Goal: Transaction & Acquisition: Purchase product/service

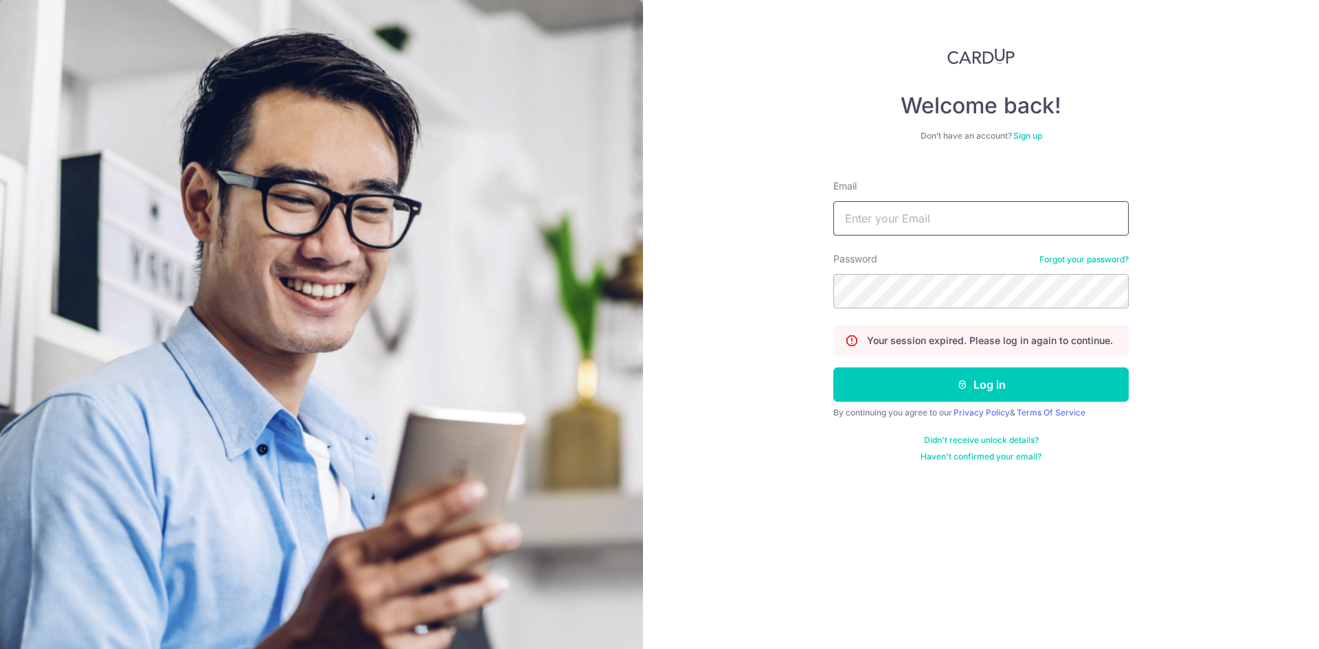
click at [926, 225] on input "Email" at bounding box center [980, 218] width 295 height 34
type input "[EMAIL_ADDRESS][DOMAIN_NAME]"
click at [833, 367] on button "Log in" at bounding box center [980, 384] width 295 height 34
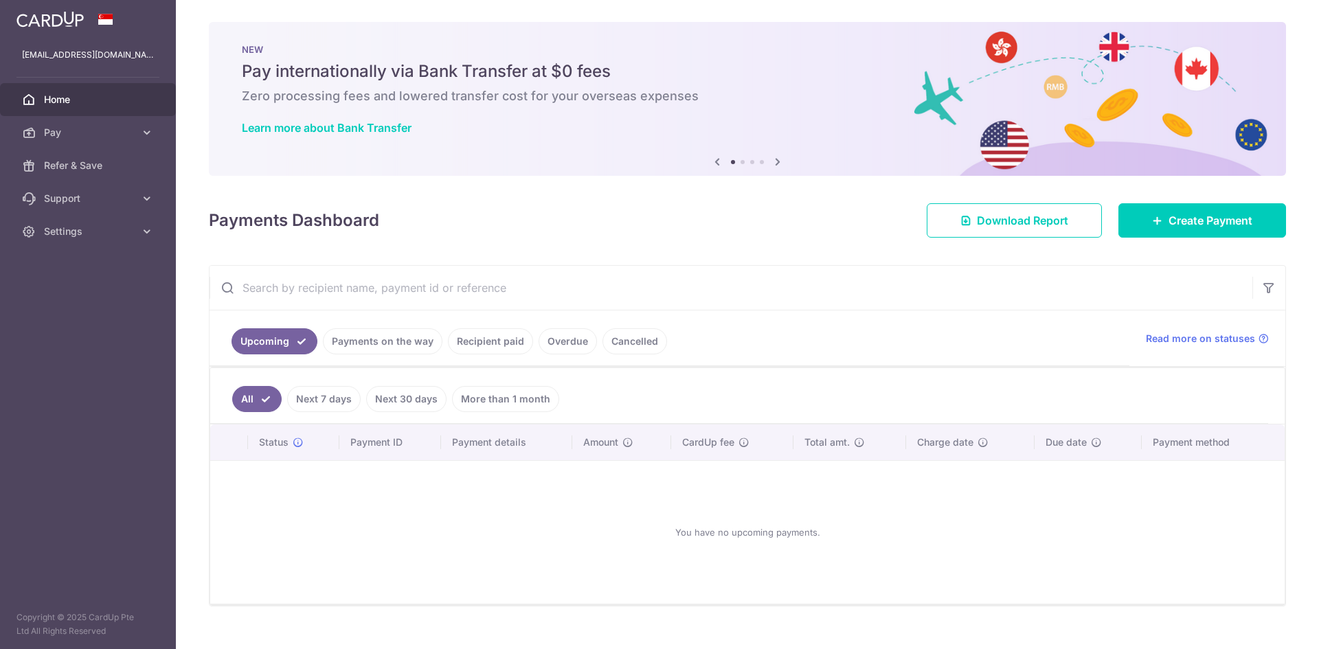
click at [401, 341] on link "Payments on the way" at bounding box center [383, 341] width 120 height 26
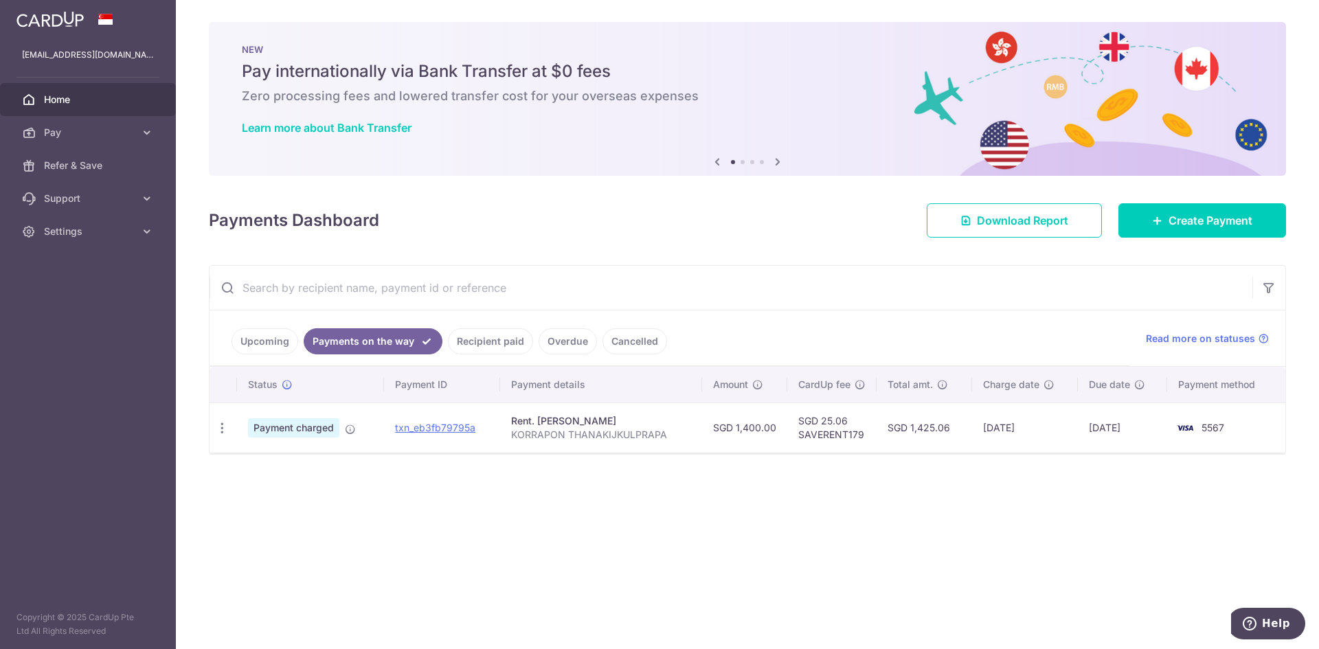
click at [487, 337] on link "Recipient paid" at bounding box center [490, 341] width 85 height 26
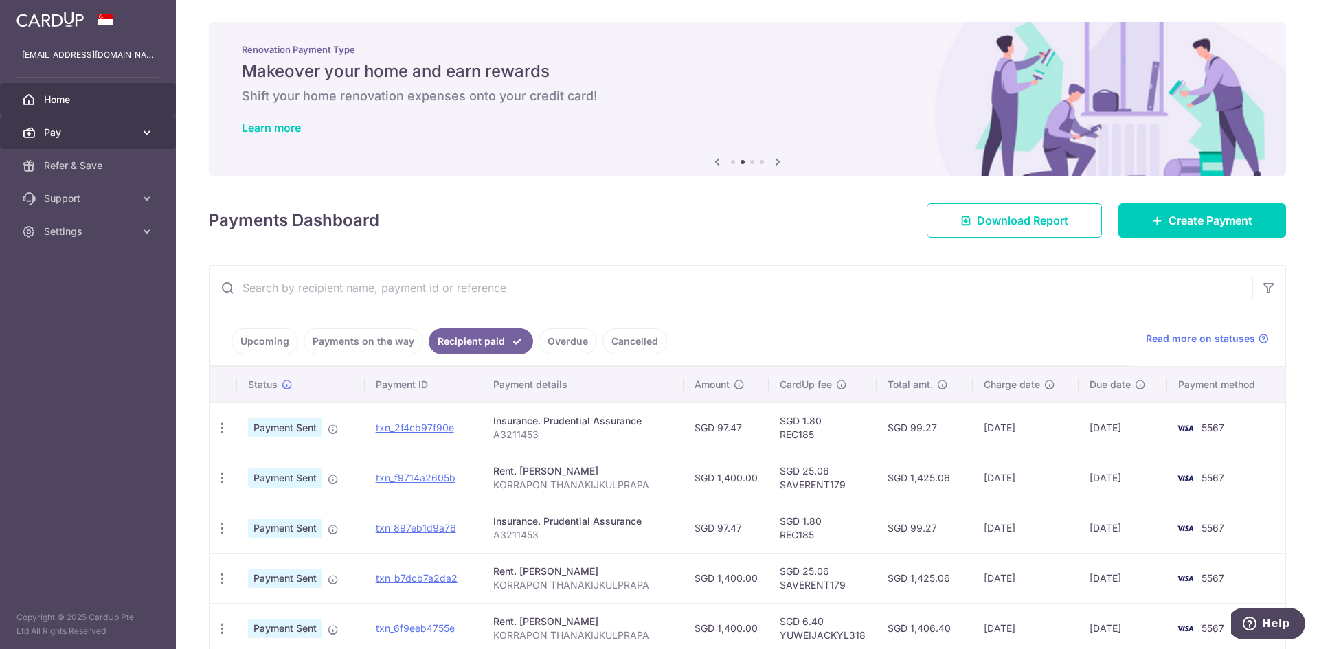
click at [137, 128] on link "Pay" at bounding box center [88, 132] width 176 height 33
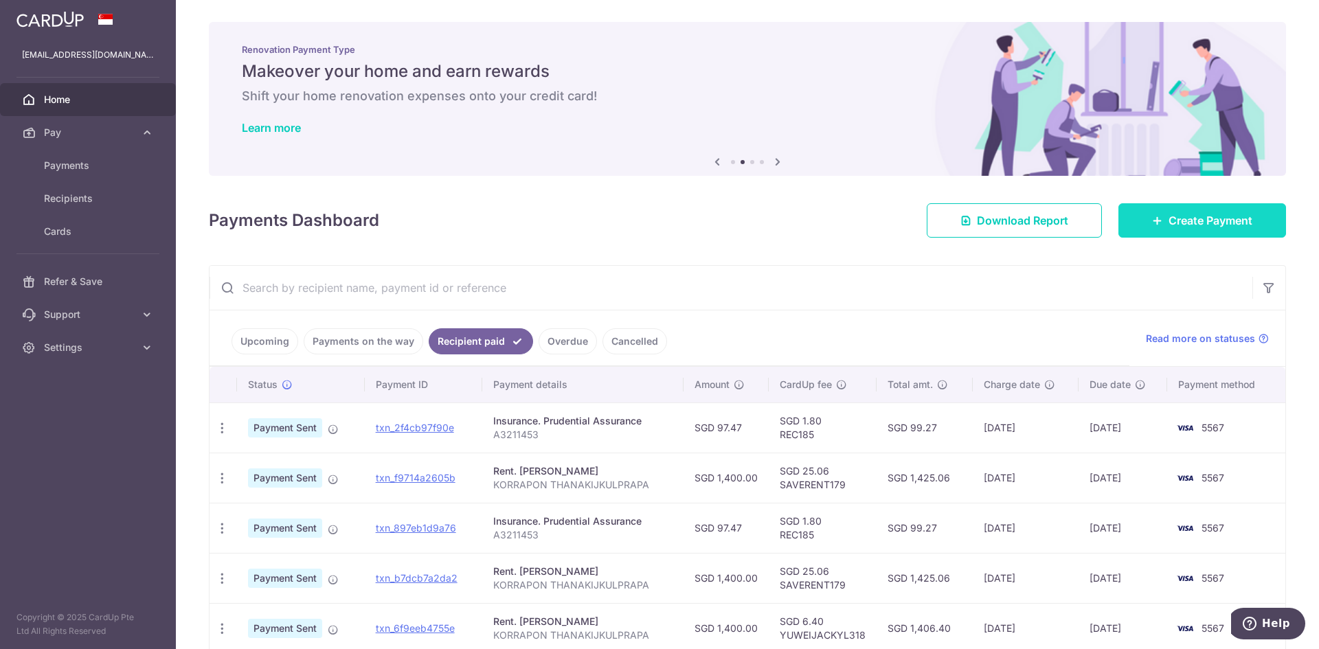
click at [1178, 224] on span "Create Payment" at bounding box center [1210, 220] width 84 height 16
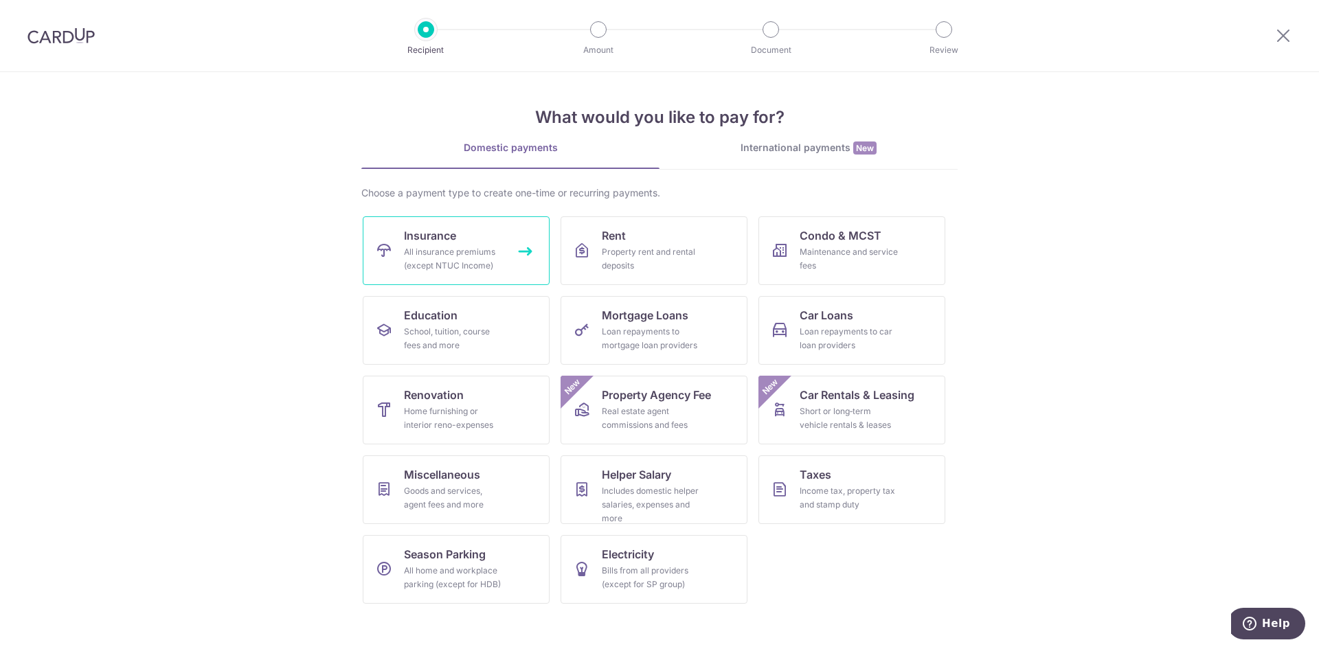
click at [502, 243] on link "Insurance All insurance premiums (except NTUC Income)" at bounding box center [456, 250] width 187 height 69
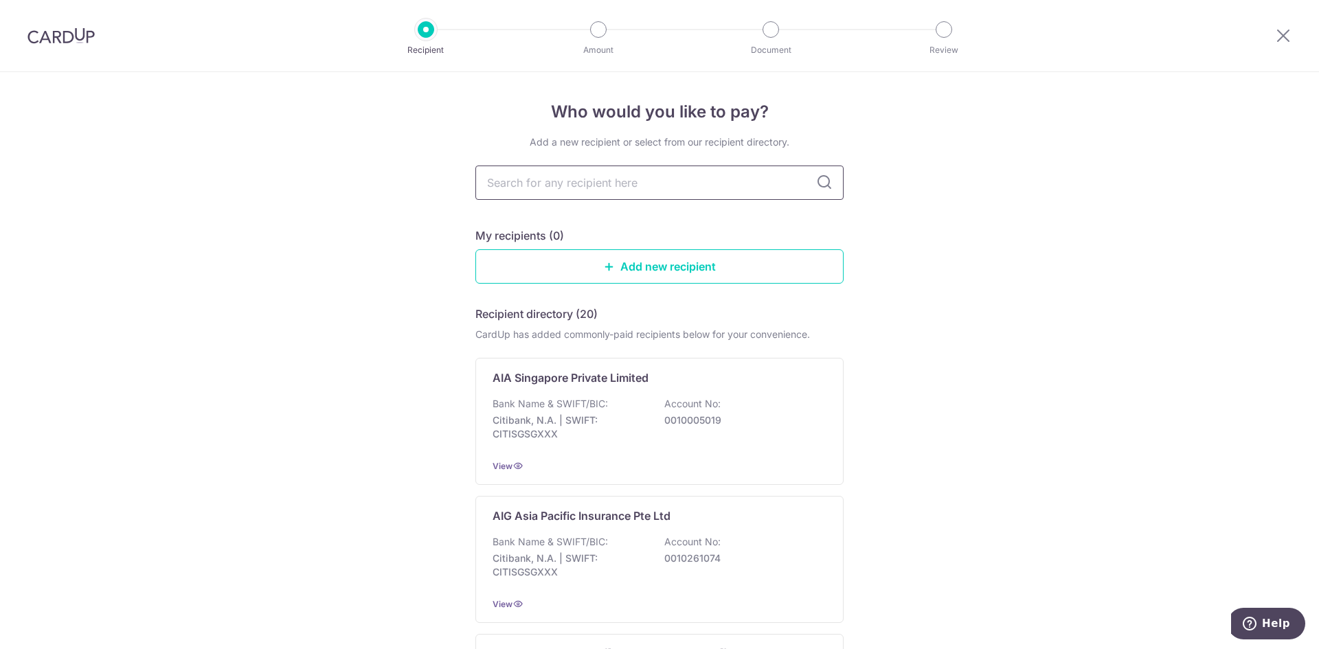
click at [581, 192] on input "text" at bounding box center [659, 183] width 368 height 34
type input "pre"
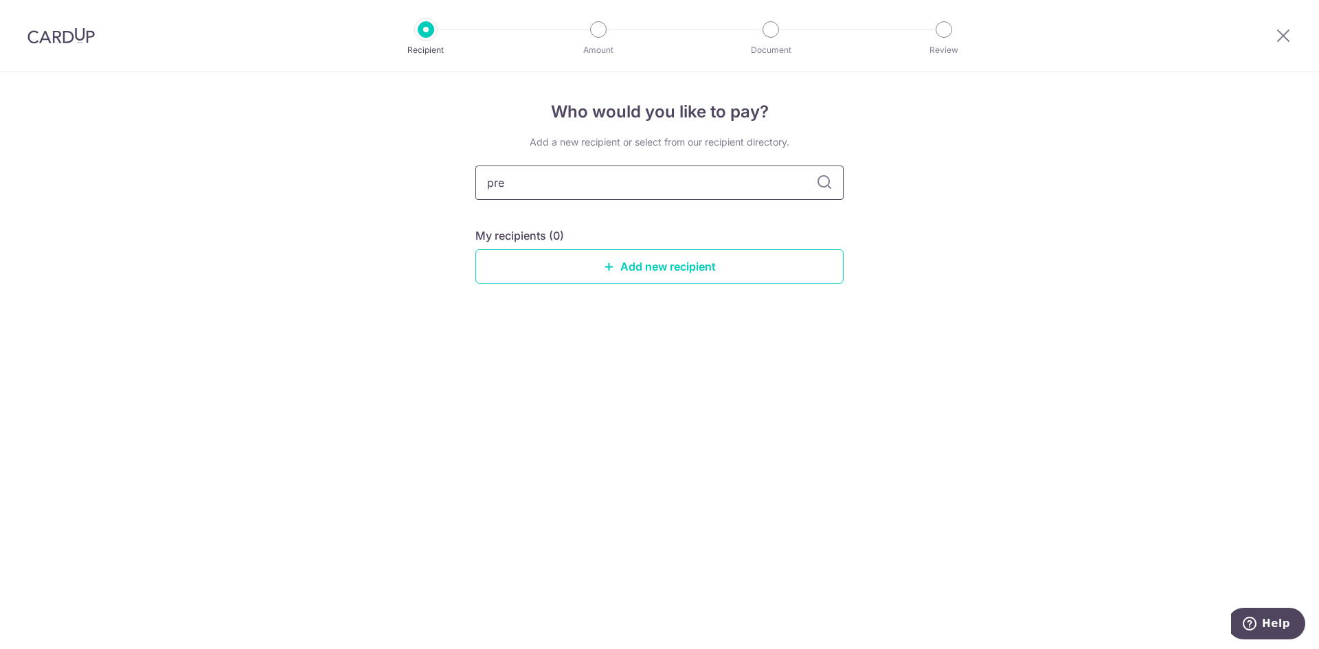
click at [819, 192] on input "pre" at bounding box center [659, 183] width 368 height 34
click at [835, 188] on input "pre" at bounding box center [659, 183] width 368 height 34
click at [824, 187] on icon at bounding box center [824, 182] width 16 height 16
click at [554, 187] on input "pre" at bounding box center [659, 183] width 368 height 34
drag, startPoint x: 554, startPoint y: 187, endPoint x: 184, endPoint y: 113, distance: 377.6
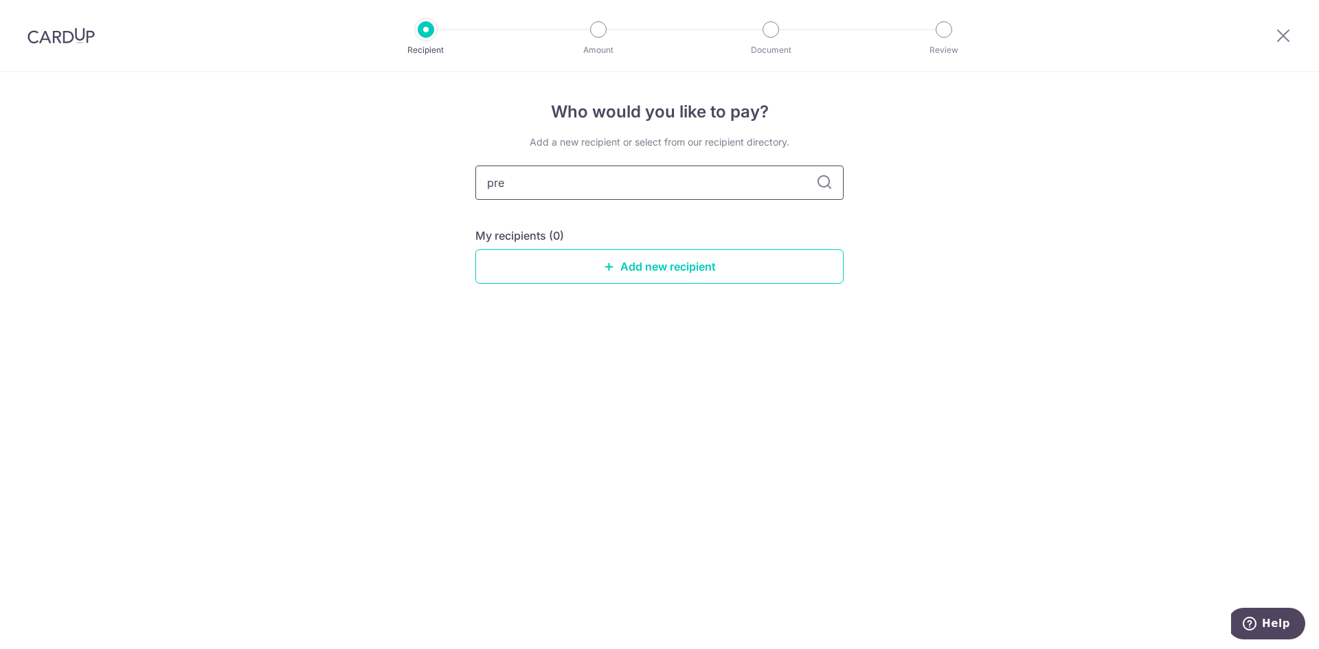
click at [242, 163] on div "Who would you like to pay? Add a new recipient or select from our recipient dir…" at bounding box center [659, 360] width 1319 height 577
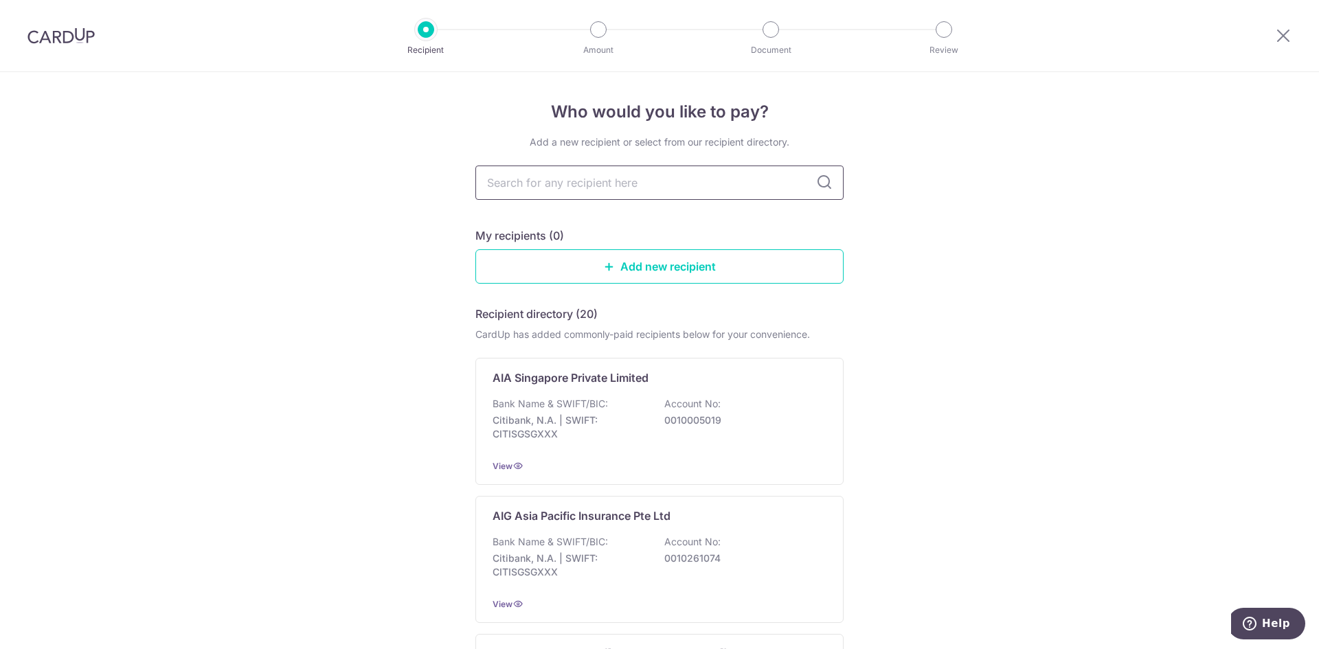
click at [607, 170] on input "text" at bounding box center [659, 183] width 368 height 34
type input "pru"
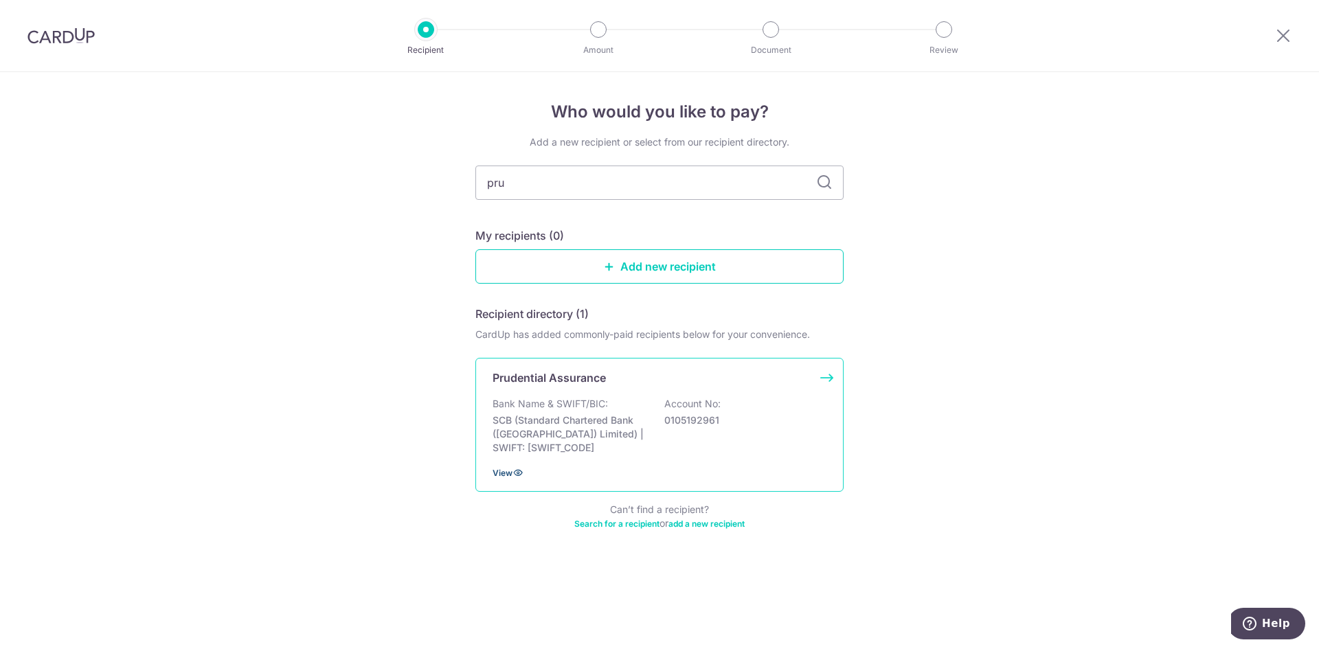
click at [511, 470] on span "View" at bounding box center [502, 473] width 20 height 10
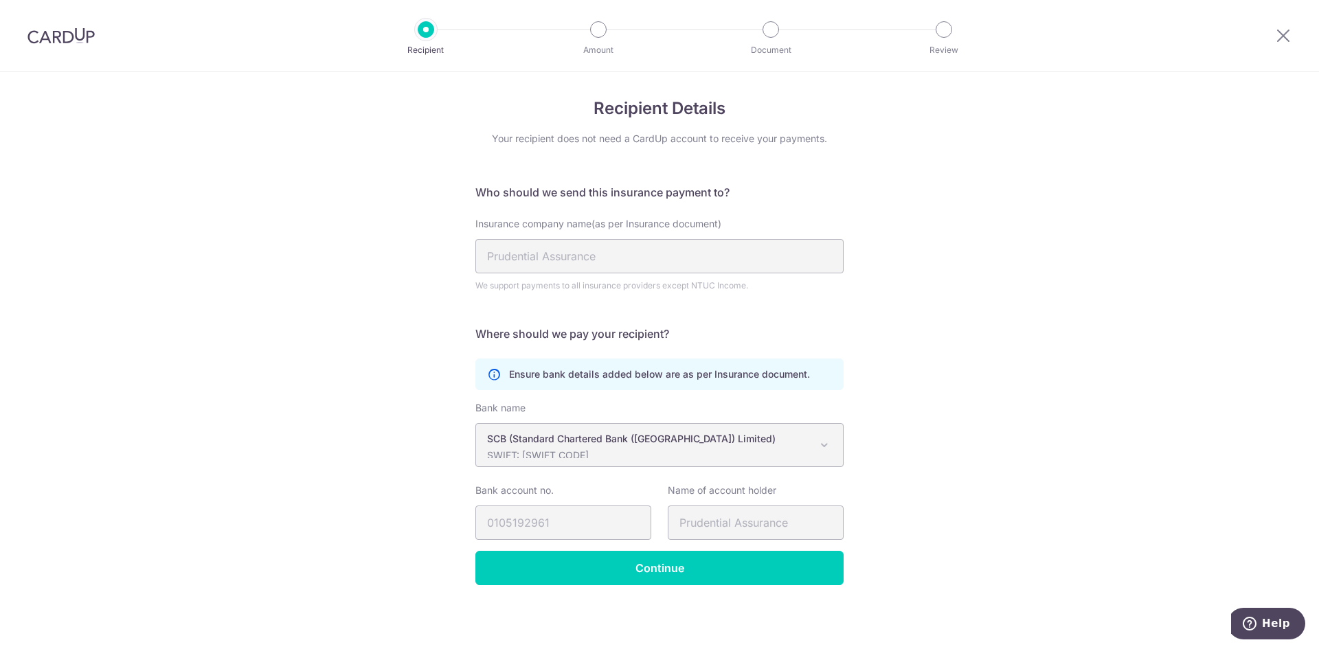
scroll to position [4, 0]
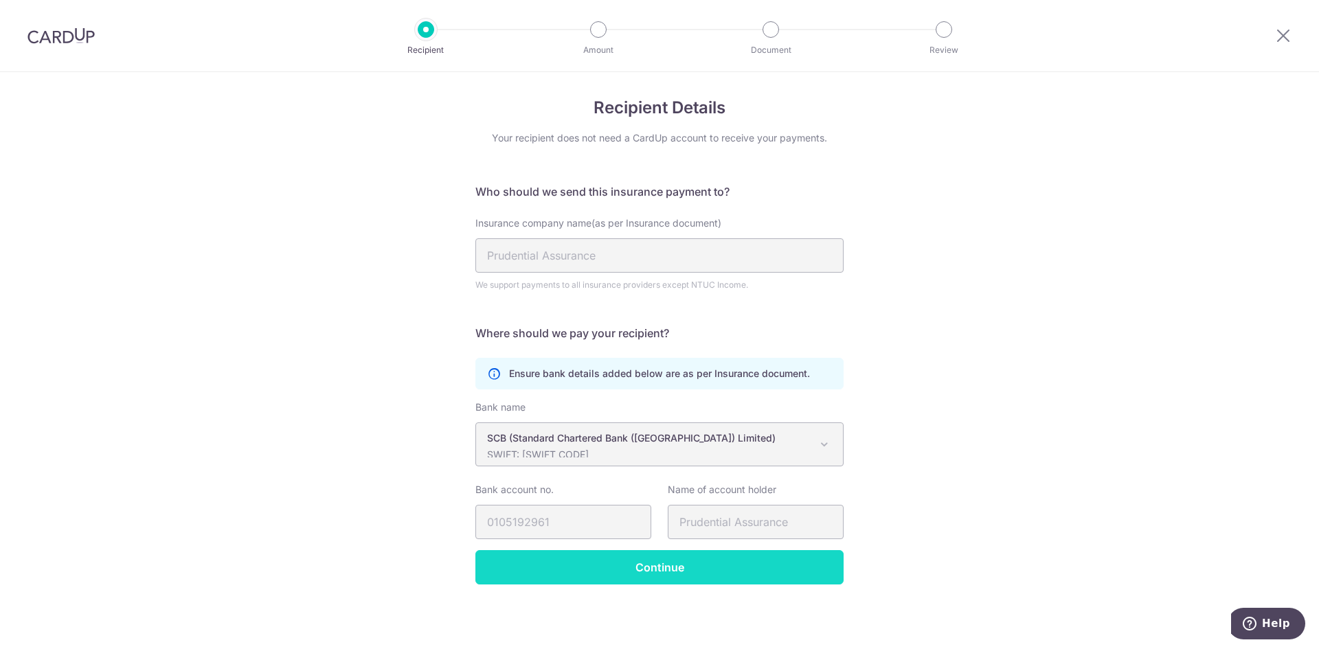
click at [611, 559] on input "Continue" at bounding box center [659, 567] width 368 height 34
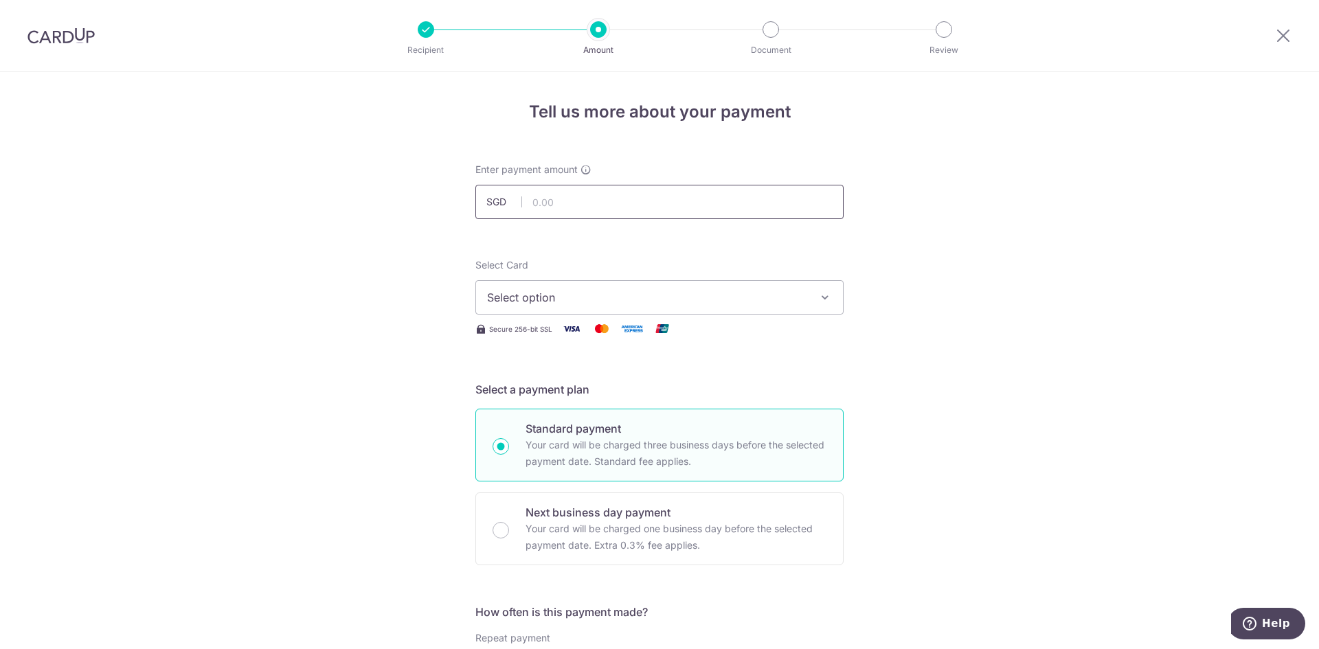
click at [591, 197] on input "text" at bounding box center [659, 202] width 368 height 34
type input "500.00"
click at [570, 273] on div "Select Card Select option Add credit card Your Cards **** 5567 **** 7181" at bounding box center [659, 286] width 368 height 56
click at [571, 285] on button "Select option" at bounding box center [659, 297] width 368 height 34
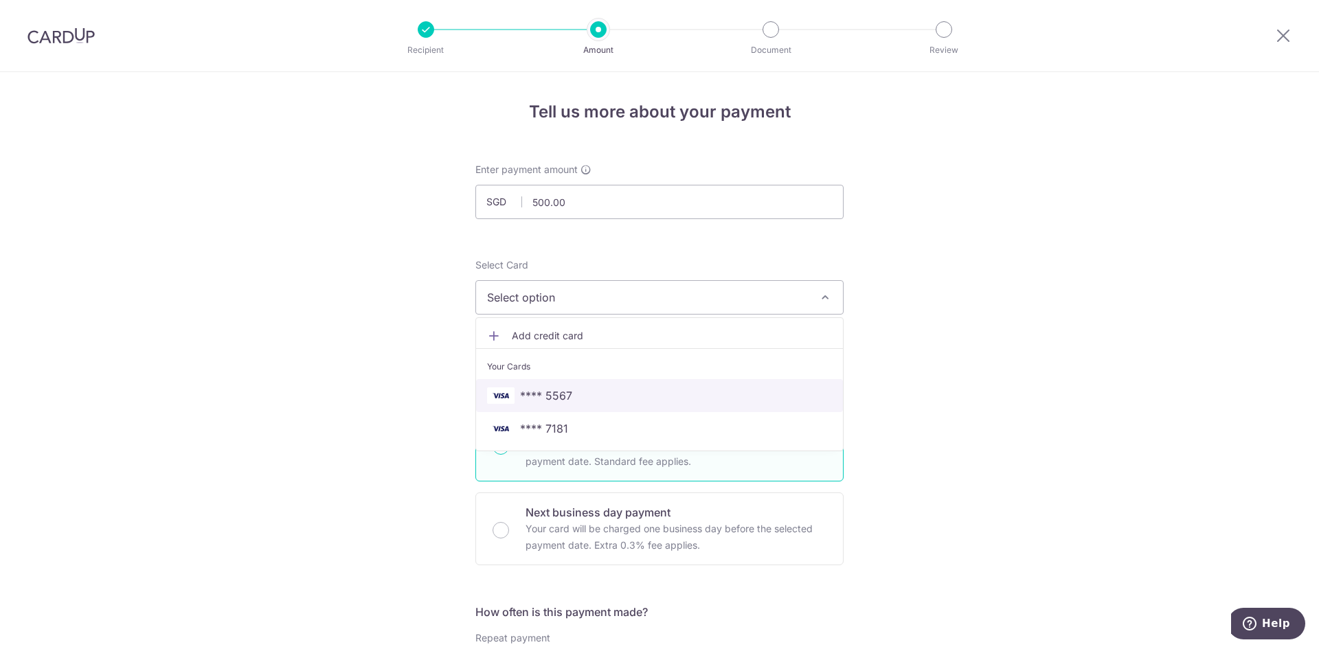
click at [582, 391] on span "**** 5567" at bounding box center [659, 395] width 345 height 16
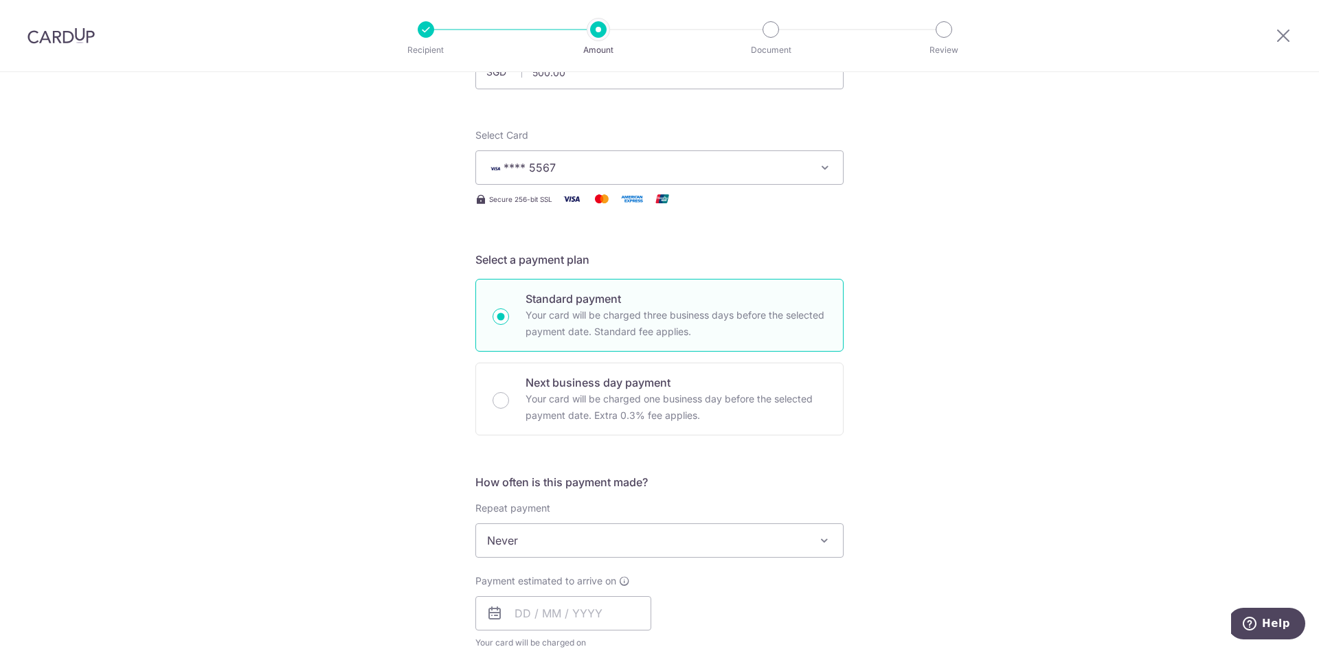
scroll to position [137, 0]
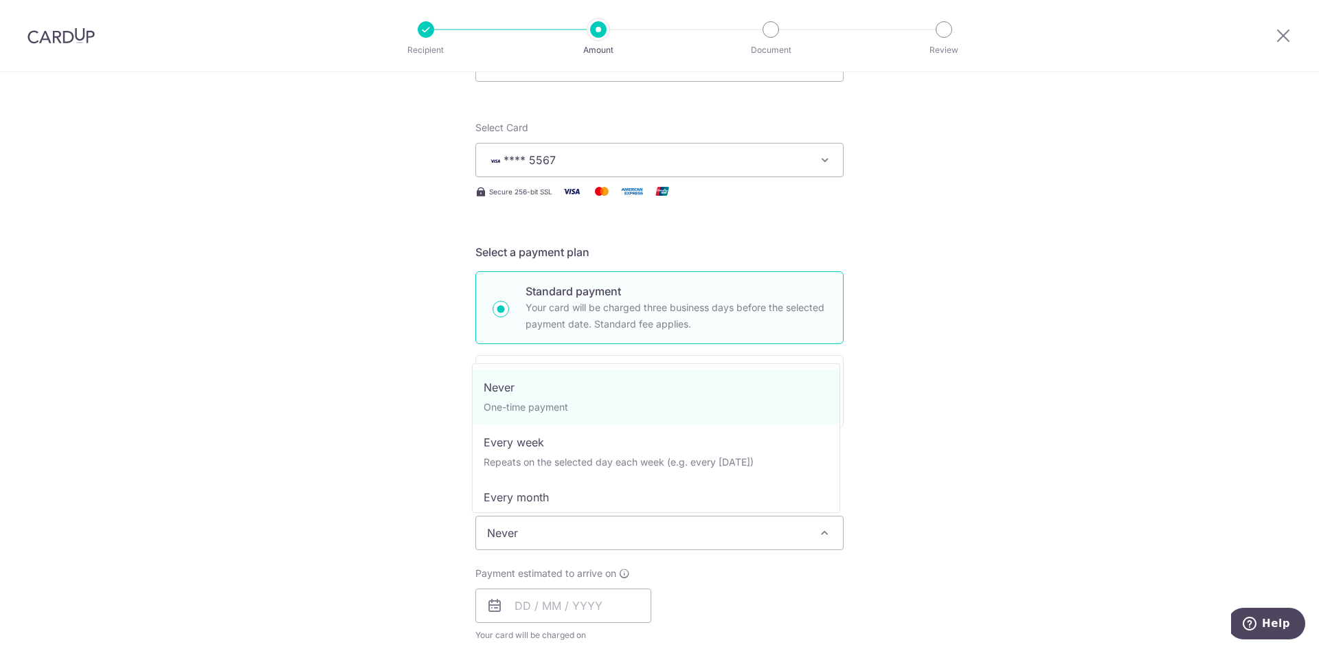
click at [637, 535] on span "Never" at bounding box center [659, 532] width 367 height 33
select select "3"
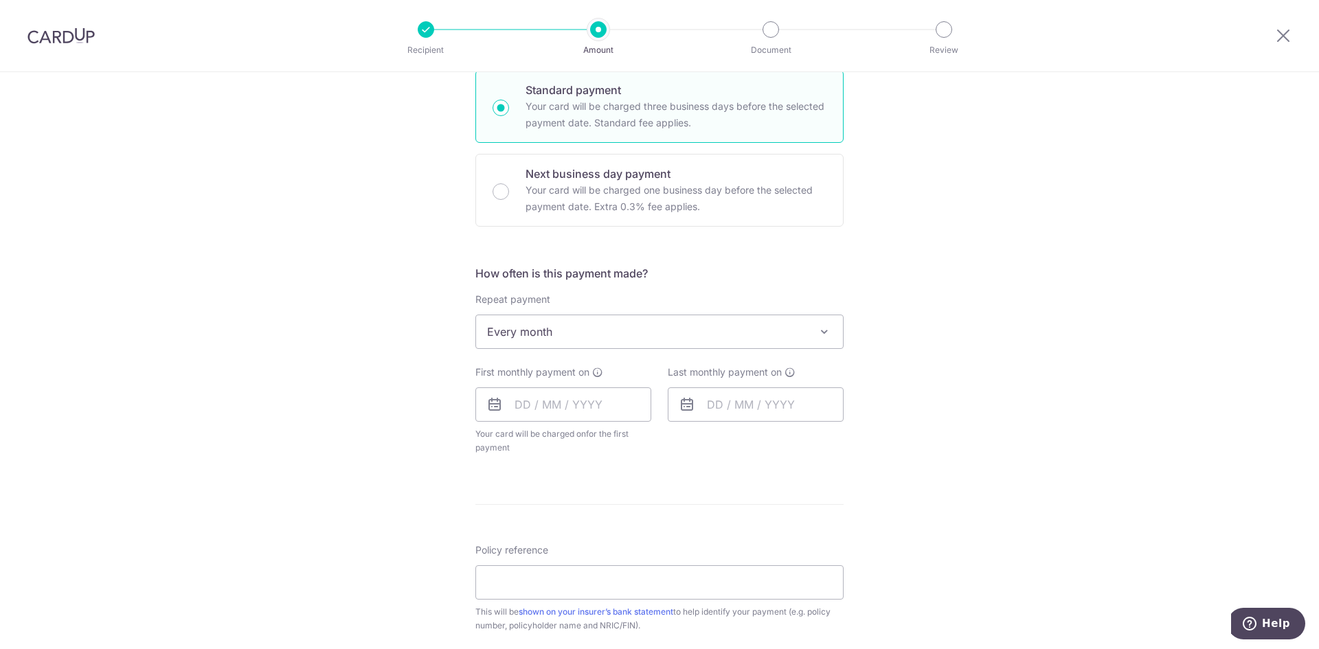
scroll to position [412, 0]
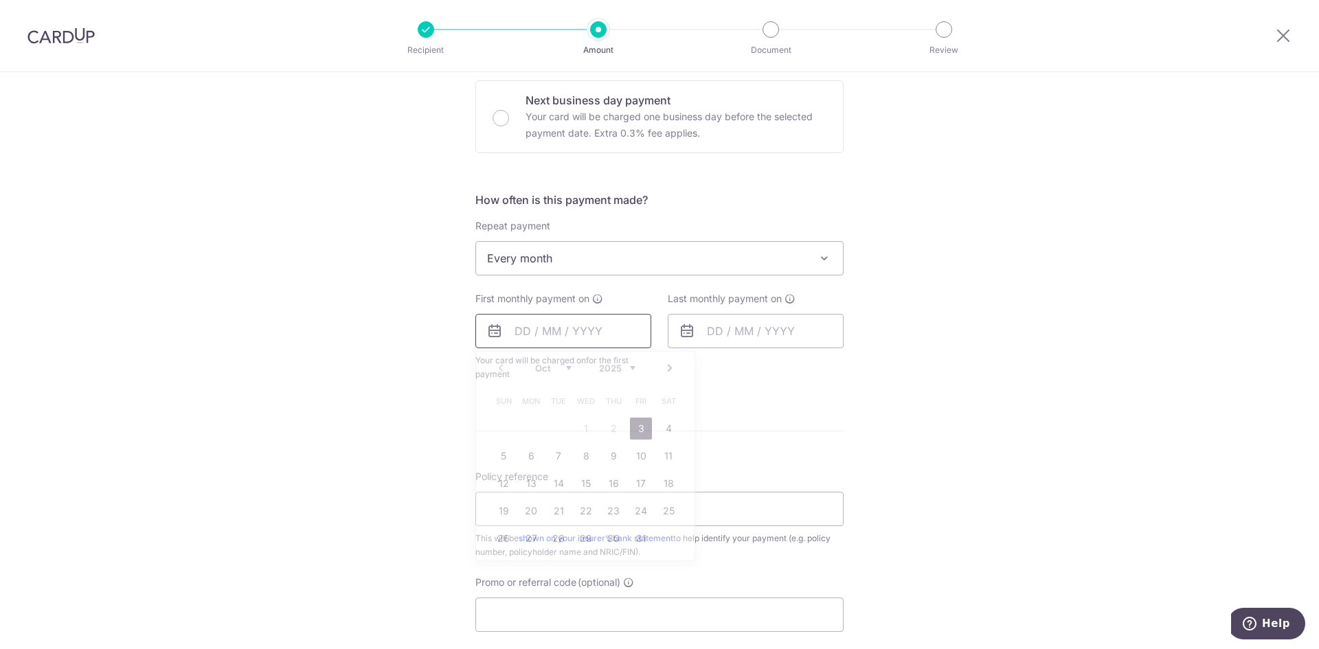
click at [589, 334] on input "text" at bounding box center [563, 331] width 176 height 34
click at [950, 418] on div "Tell us more about your payment Enter payment amount SGD 500.00 500.00 Select C…" at bounding box center [659, 288] width 1319 height 1256
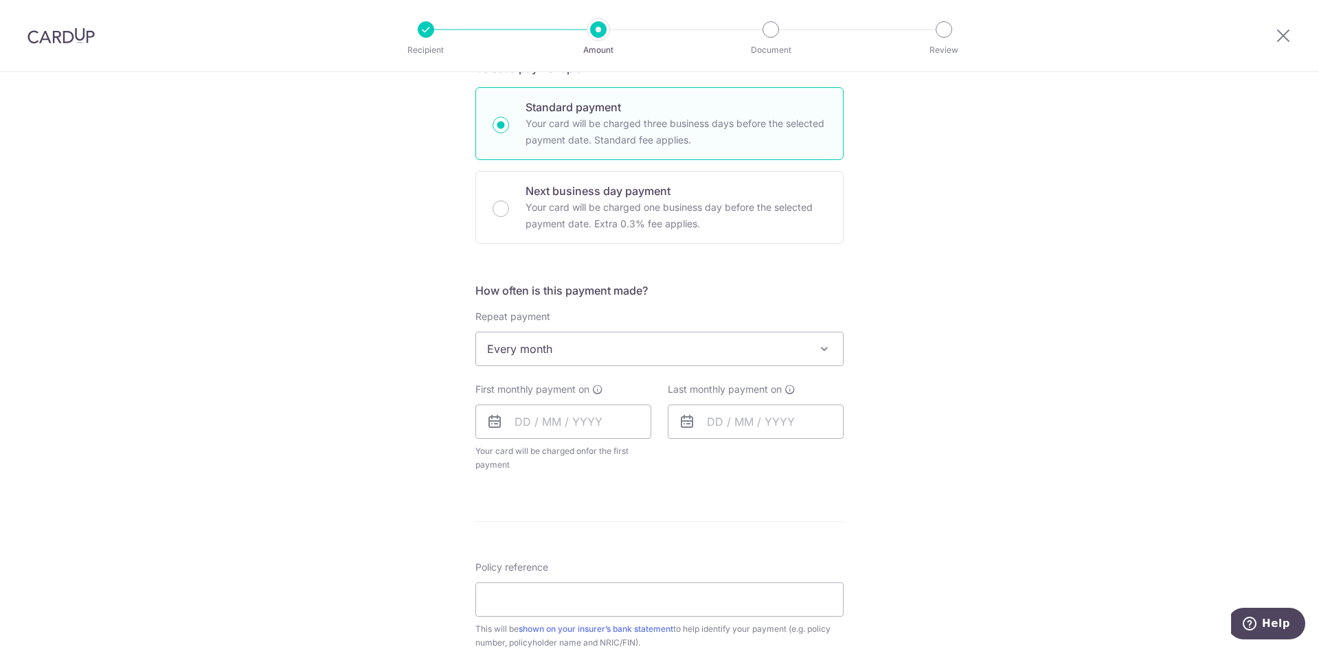
scroll to position [343, 0]
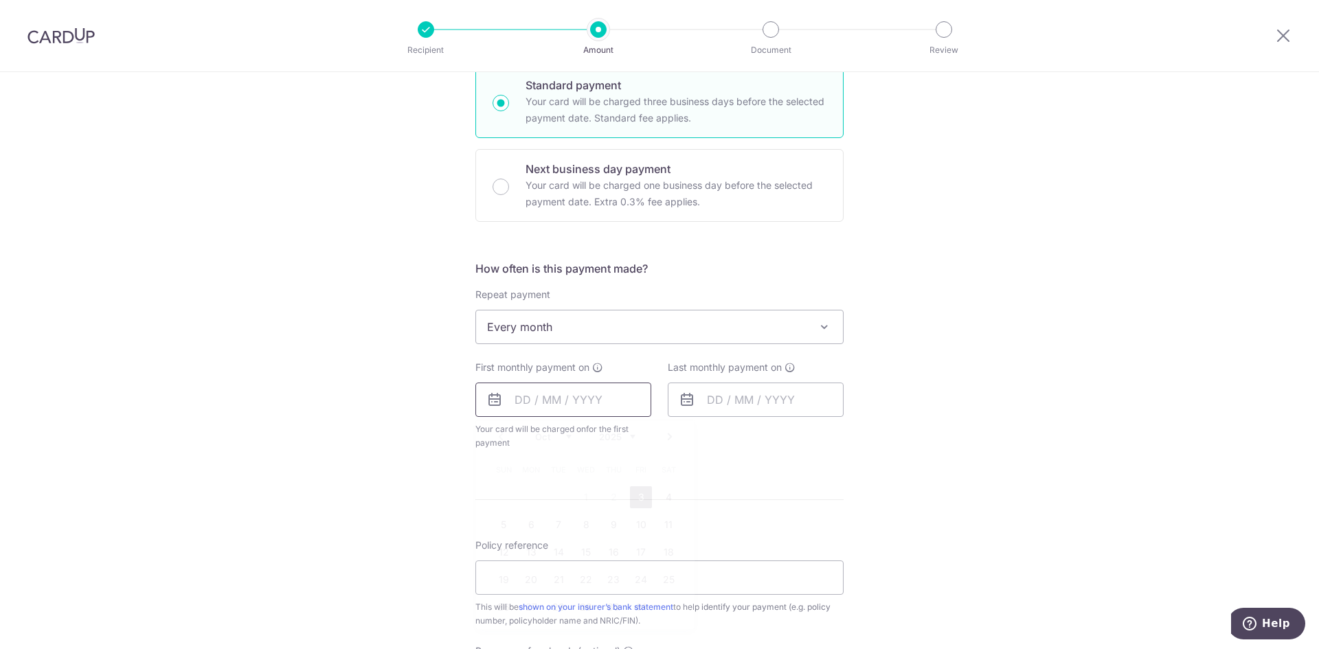
click at [565, 394] on input "text" at bounding box center [563, 400] width 176 height 34
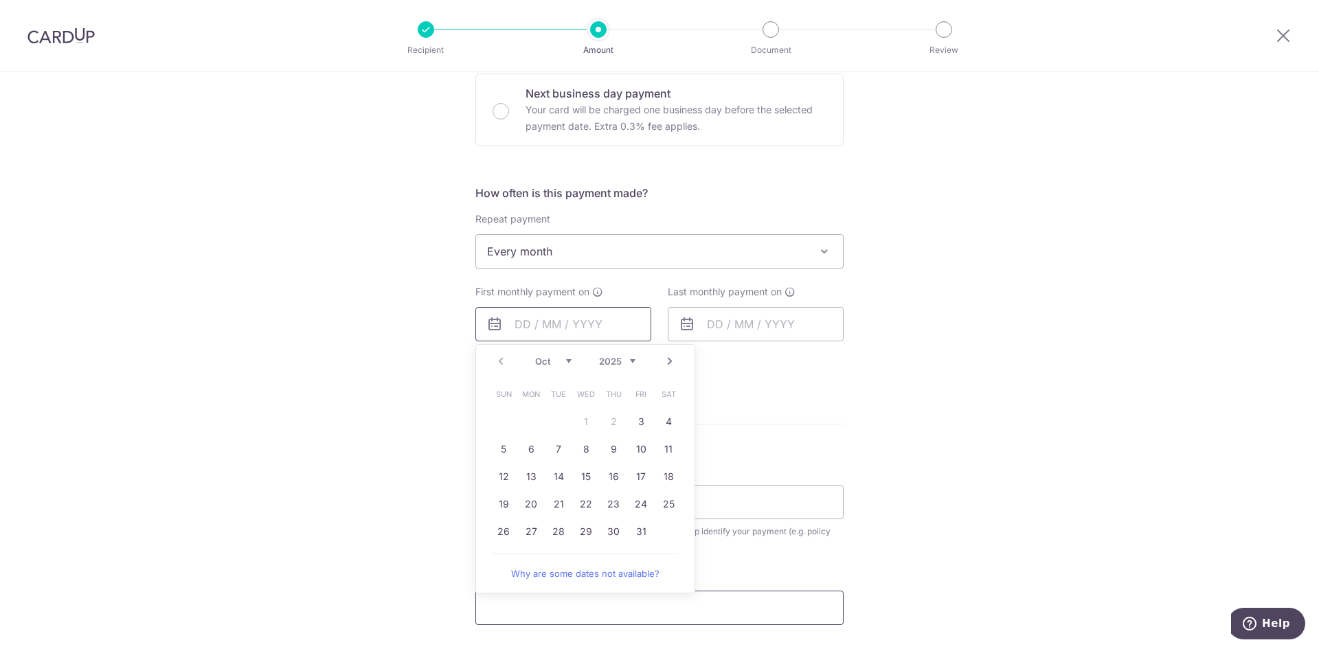
scroll to position [549, 0]
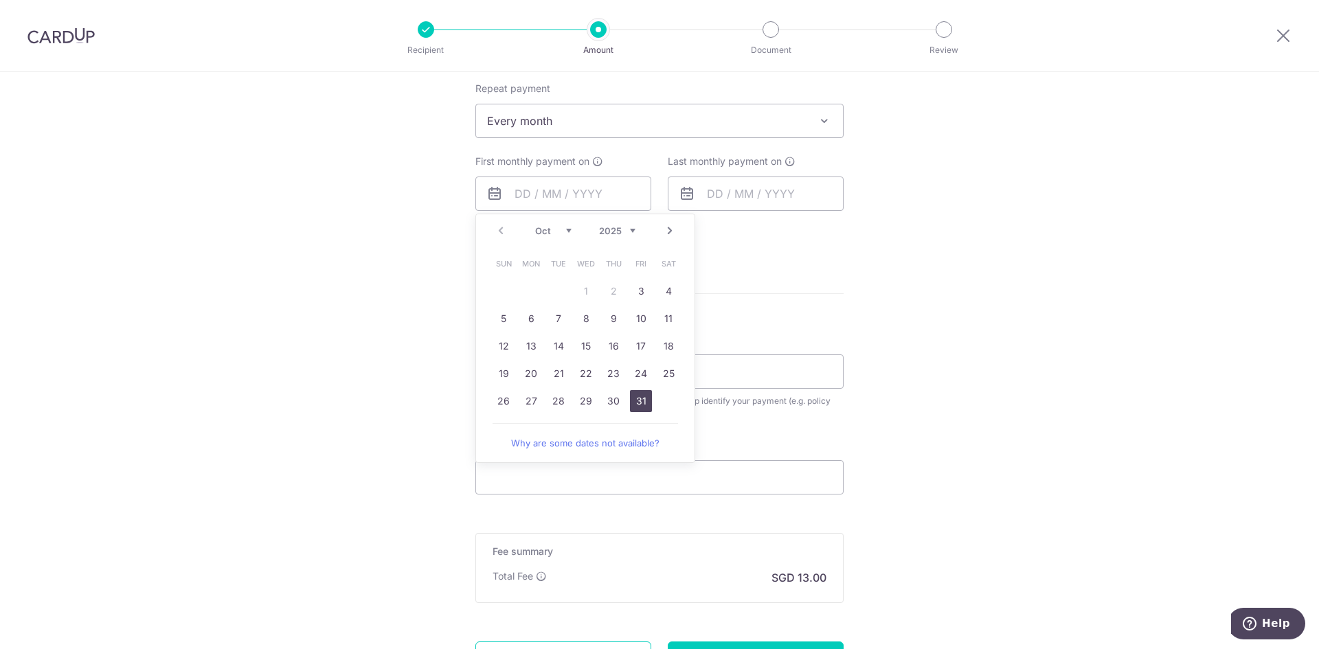
drag, startPoint x: 631, startPoint y: 402, endPoint x: 22, endPoint y: 363, distance: 610.5
click at [631, 402] on link "31" at bounding box center [641, 401] width 22 height 22
type input "31/10/2025"
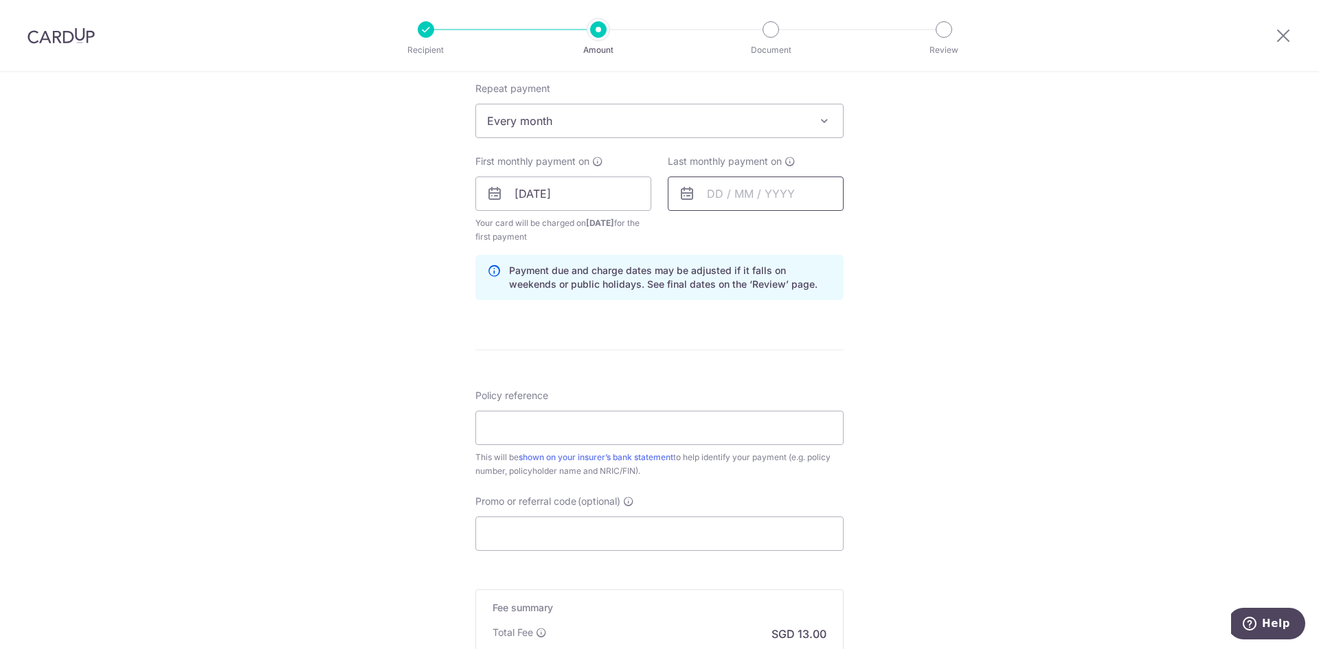
click at [734, 189] on input "text" at bounding box center [756, 194] width 176 height 34
click at [753, 231] on select "Oct Nov Dec" at bounding box center [745, 230] width 36 height 11
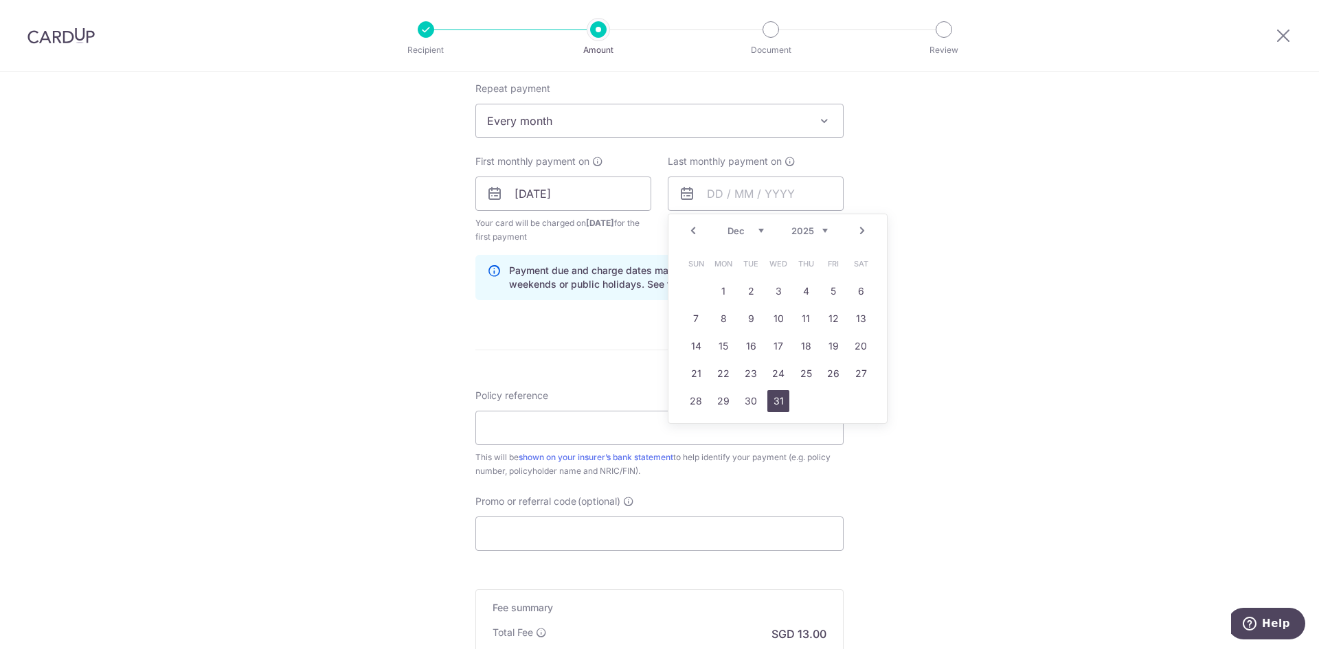
click at [770, 400] on link "31" at bounding box center [778, 401] width 22 height 22
type input "31/12/2025"
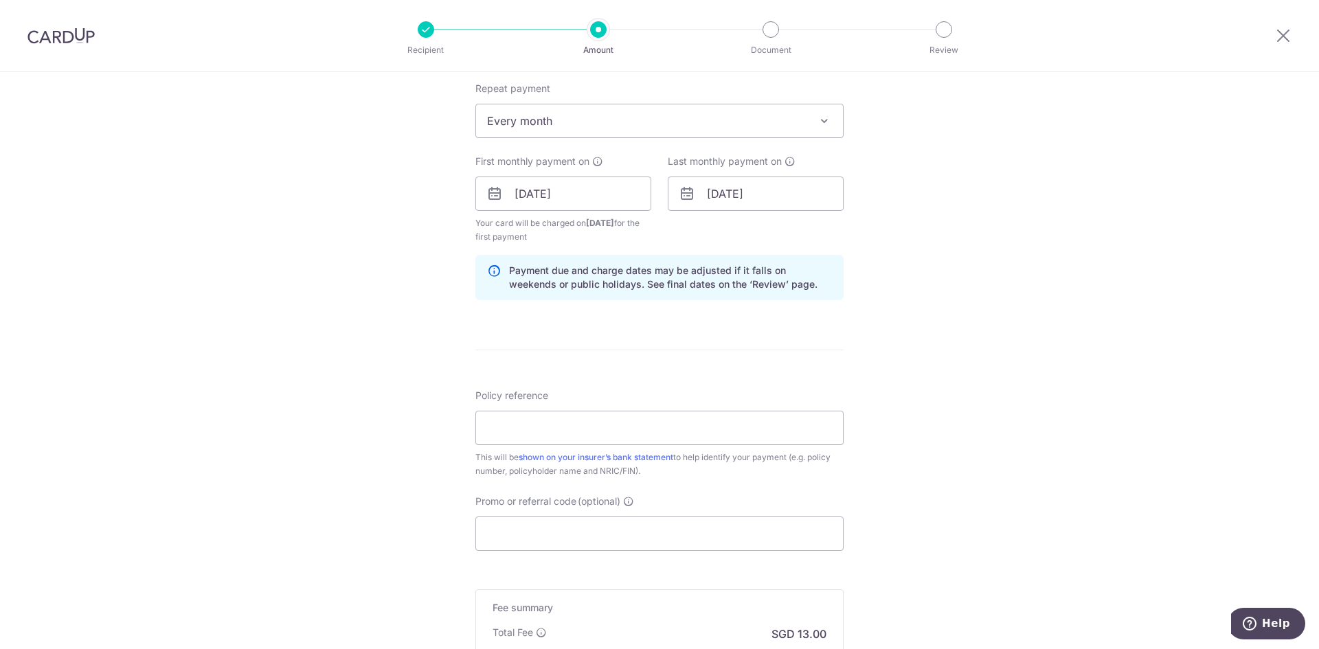
click at [971, 379] on div "Tell us more about your payment Enter payment amount SGD 500.00 500.00 Select C…" at bounding box center [659, 179] width 1319 height 1313
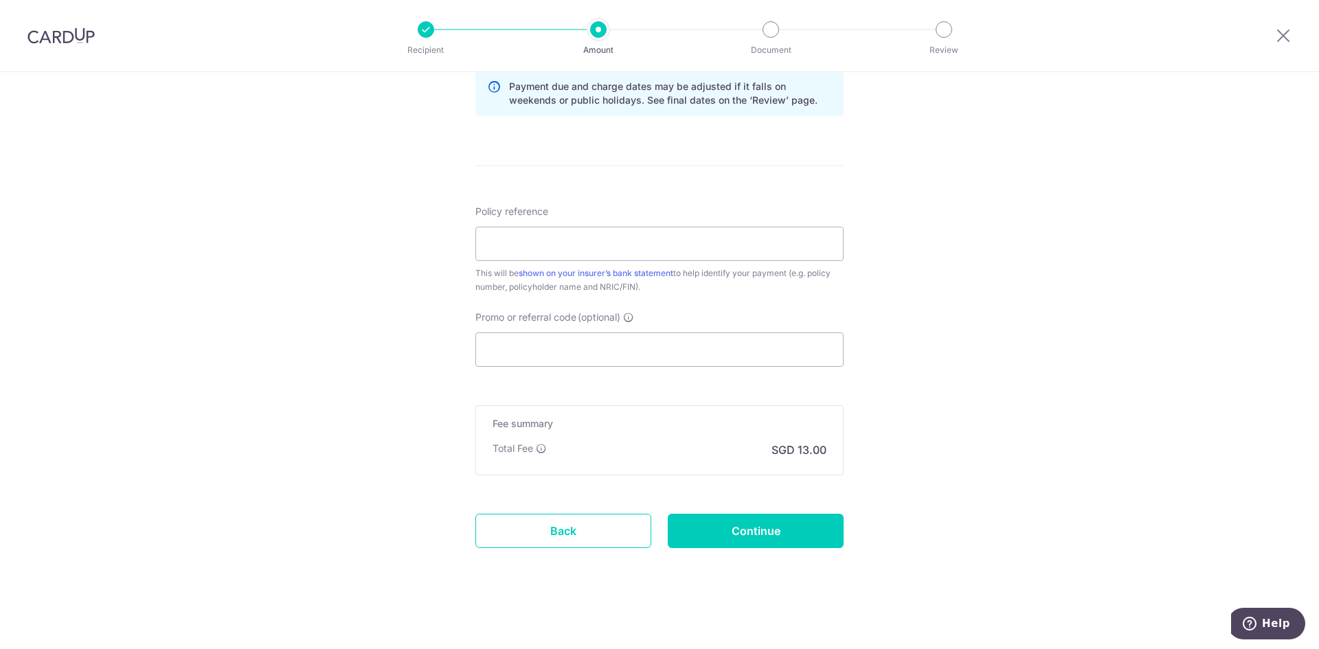
scroll to position [736, 0]
click at [699, 242] on input "Policy reference" at bounding box center [659, 242] width 368 height 34
type input "A0274035"
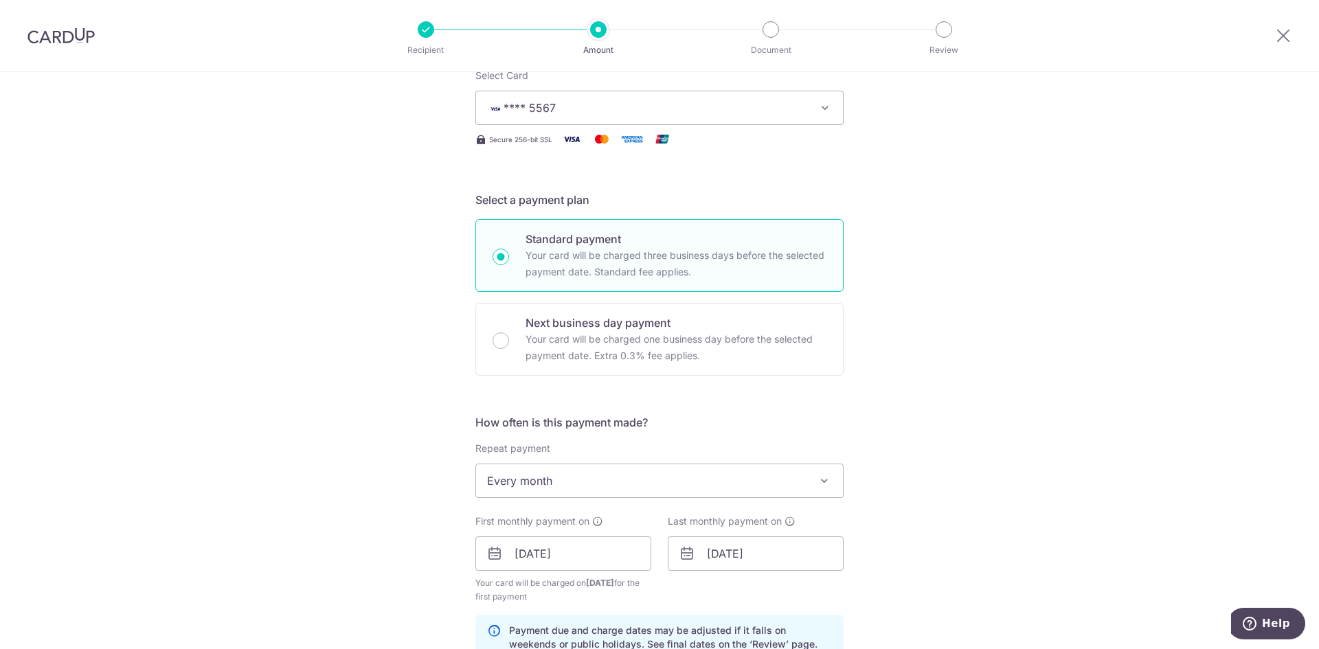
scroll to position [0, 0]
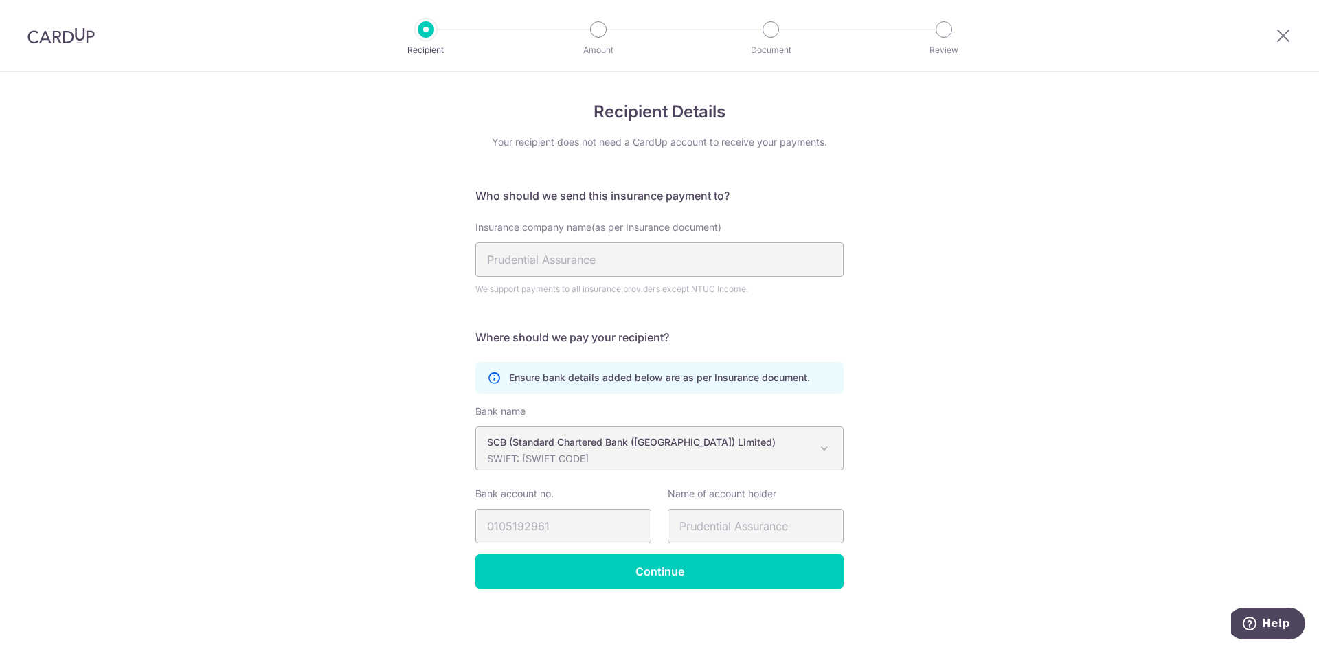
click at [427, 34] on div at bounding box center [426, 29] width 16 height 16
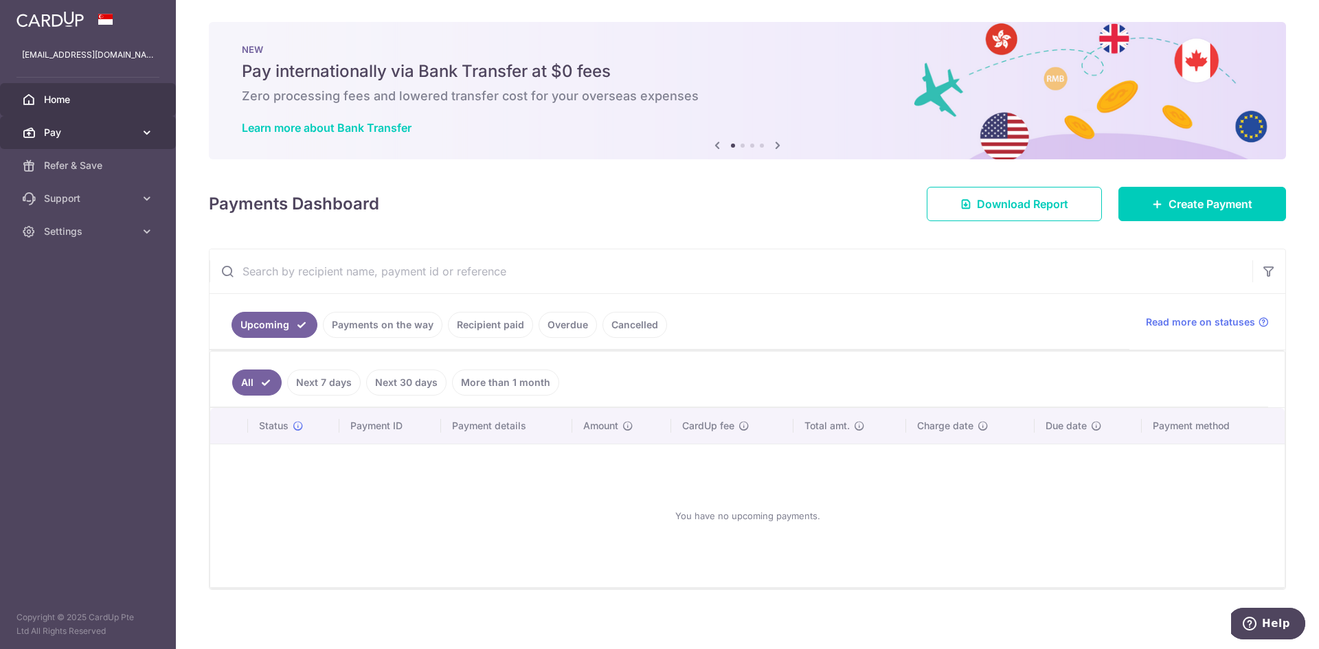
click at [146, 126] on icon at bounding box center [147, 133] width 14 height 14
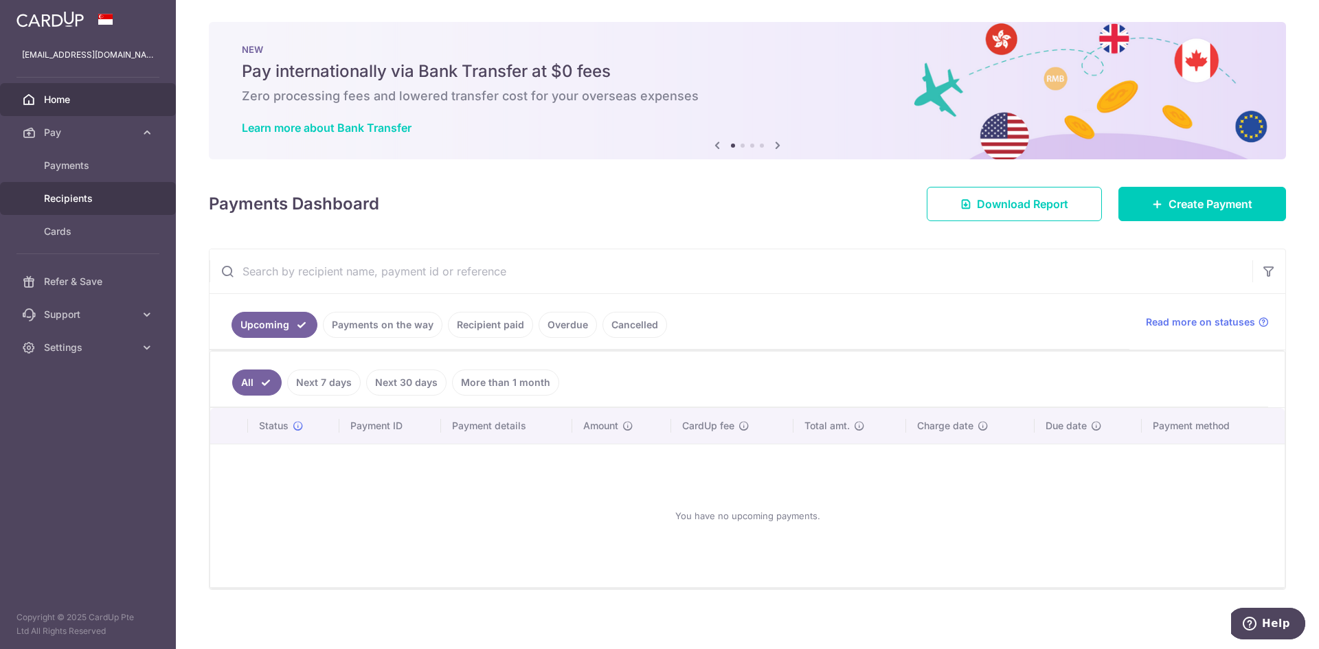
click at [113, 207] on link "Recipients" at bounding box center [88, 198] width 176 height 33
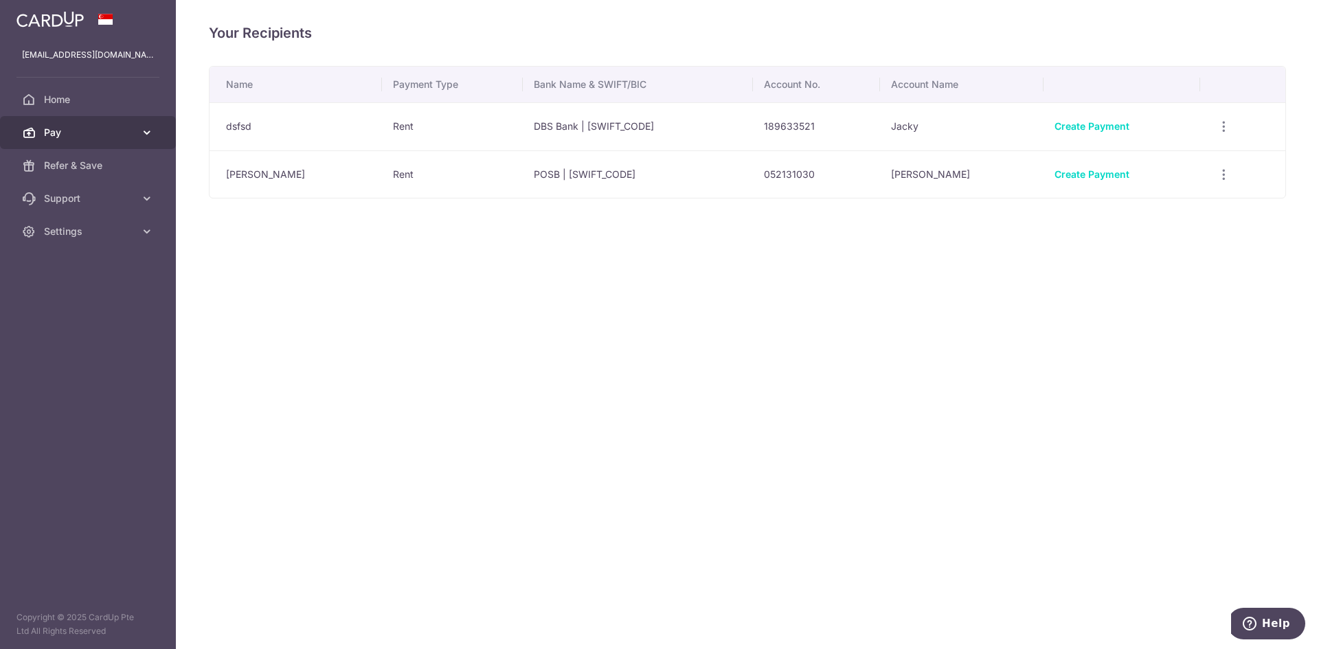
click at [61, 128] on span "Pay" at bounding box center [89, 133] width 91 height 14
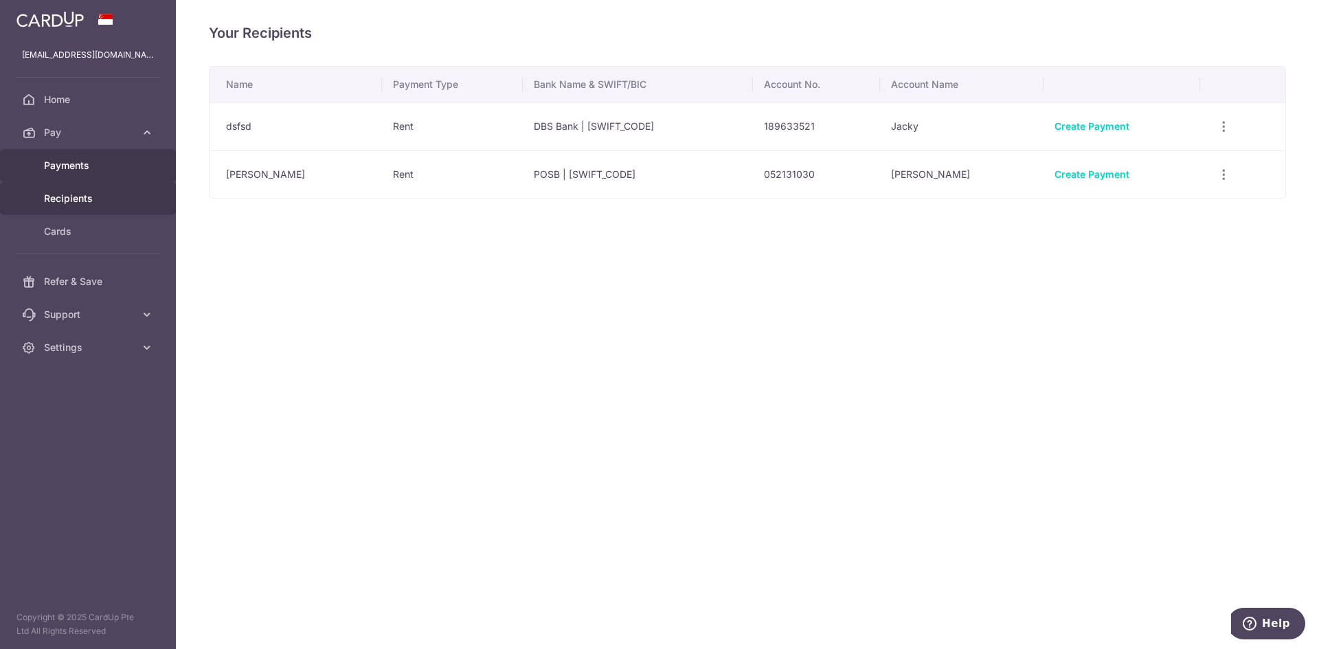
click at [68, 164] on span "Payments" at bounding box center [89, 166] width 91 height 14
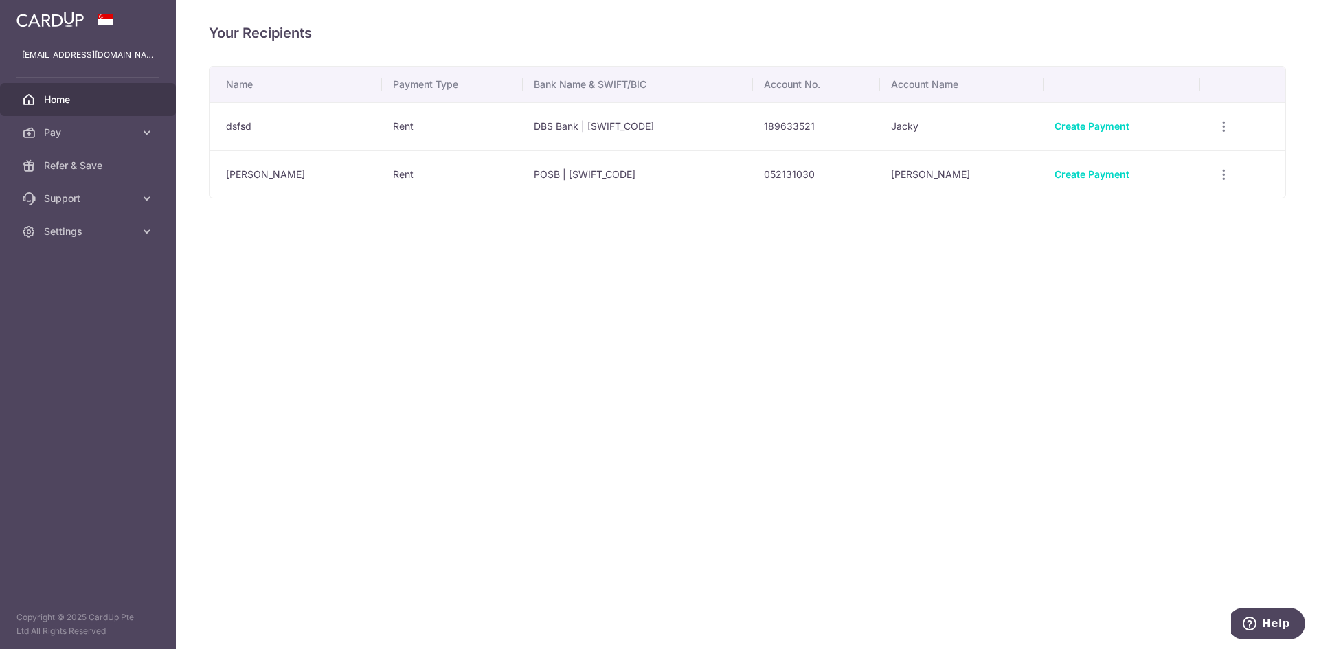
click at [86, 99] on span "Home" at bounding box center [89, 100] width 91 height 14
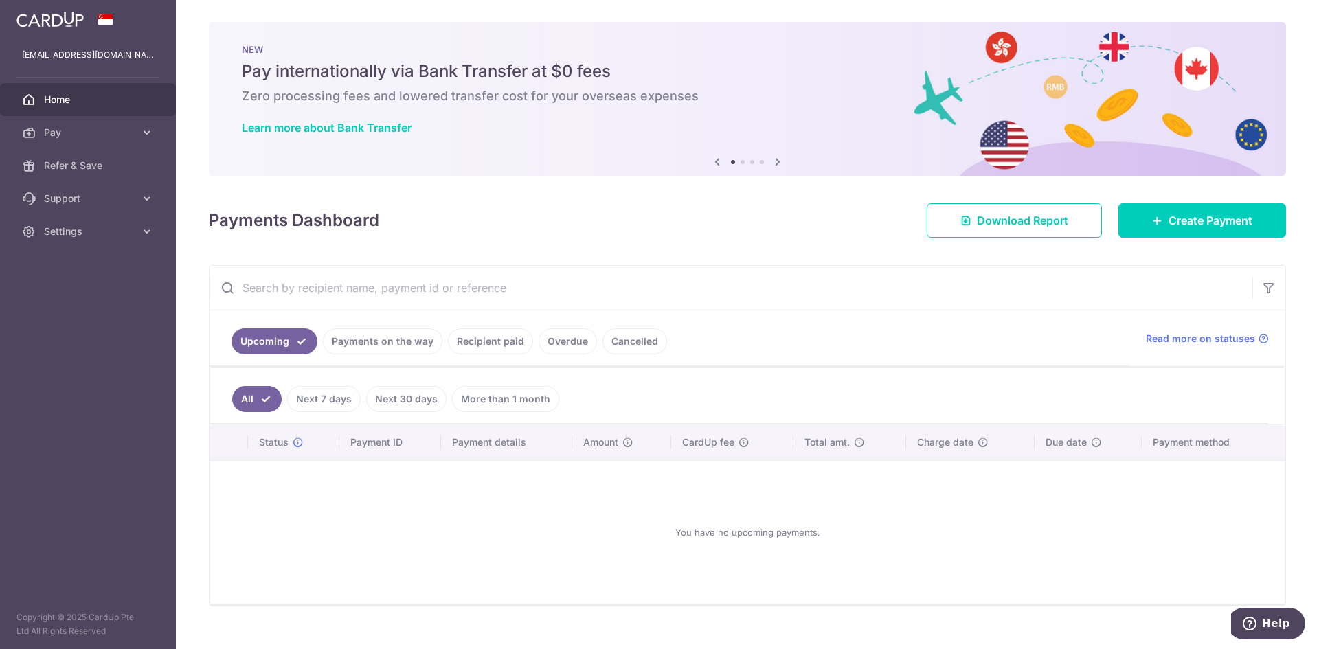
click at [507, 345] on link "Recipient paid" at bounding box center [490, 341] width 85 height 26
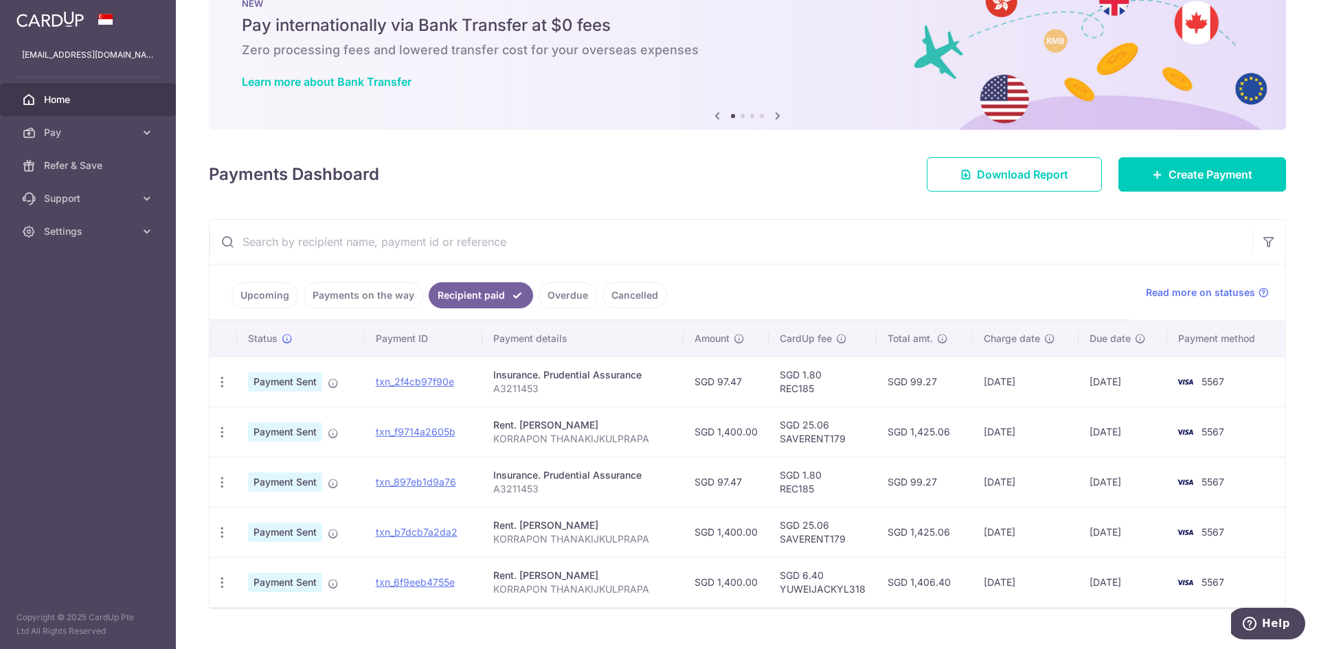
scroll to position [71, 0]
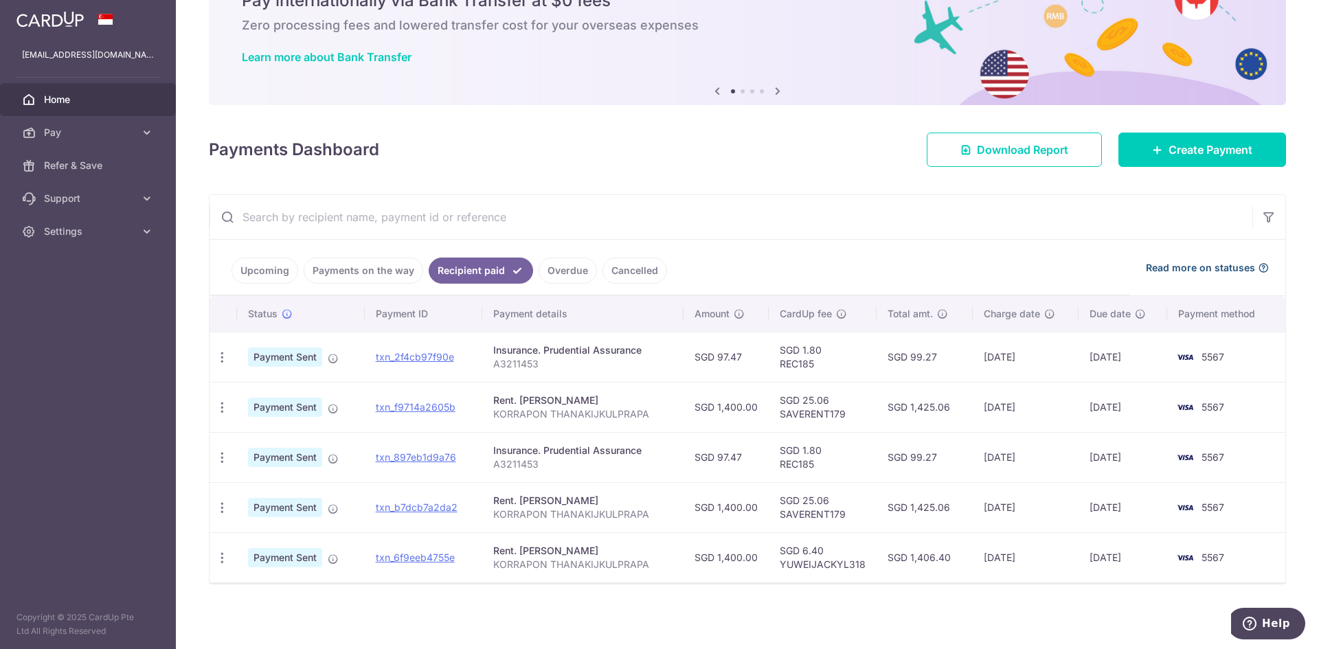
click at [1230, 267] on span "Read more on statuses" at bounding box center [1200, 268] width 109 height 14
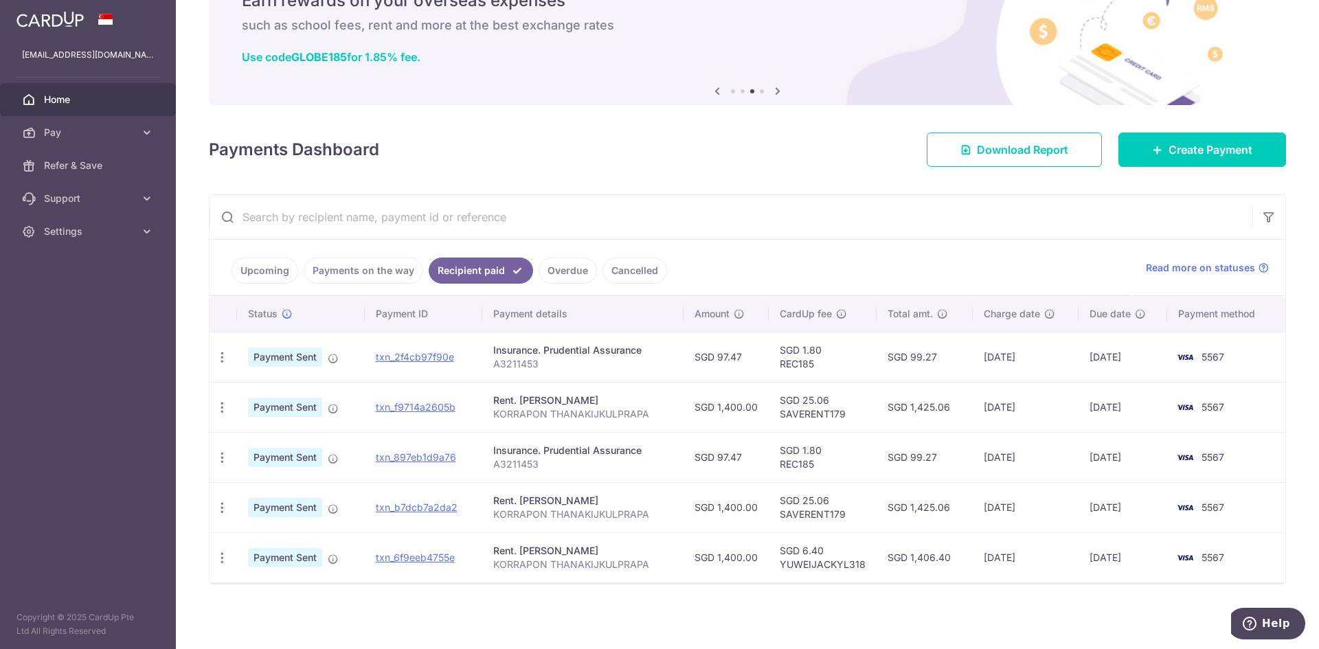
click at [578, 269] on link "Overdue" at bounding box center [567, 271] width 58 height 26
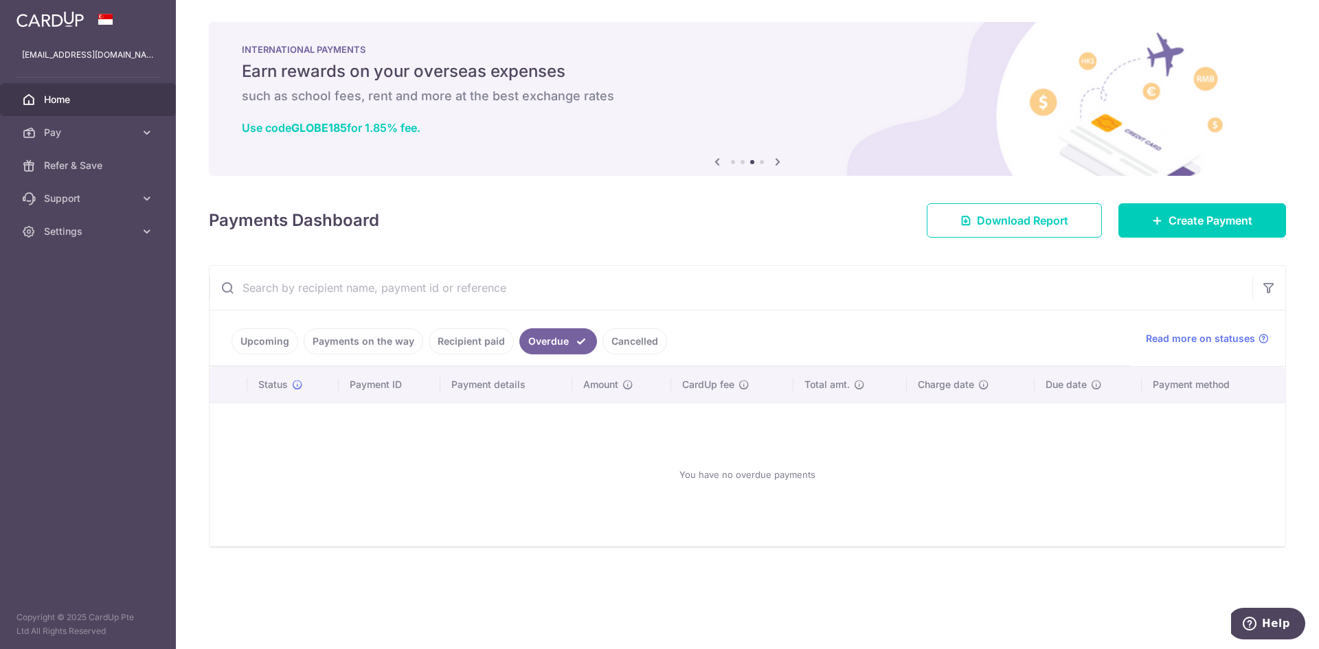
scroll to position [0, 0]
click at [622, 345] on link "Cancelled" at bounding box center [634, 341] width 65 height 26
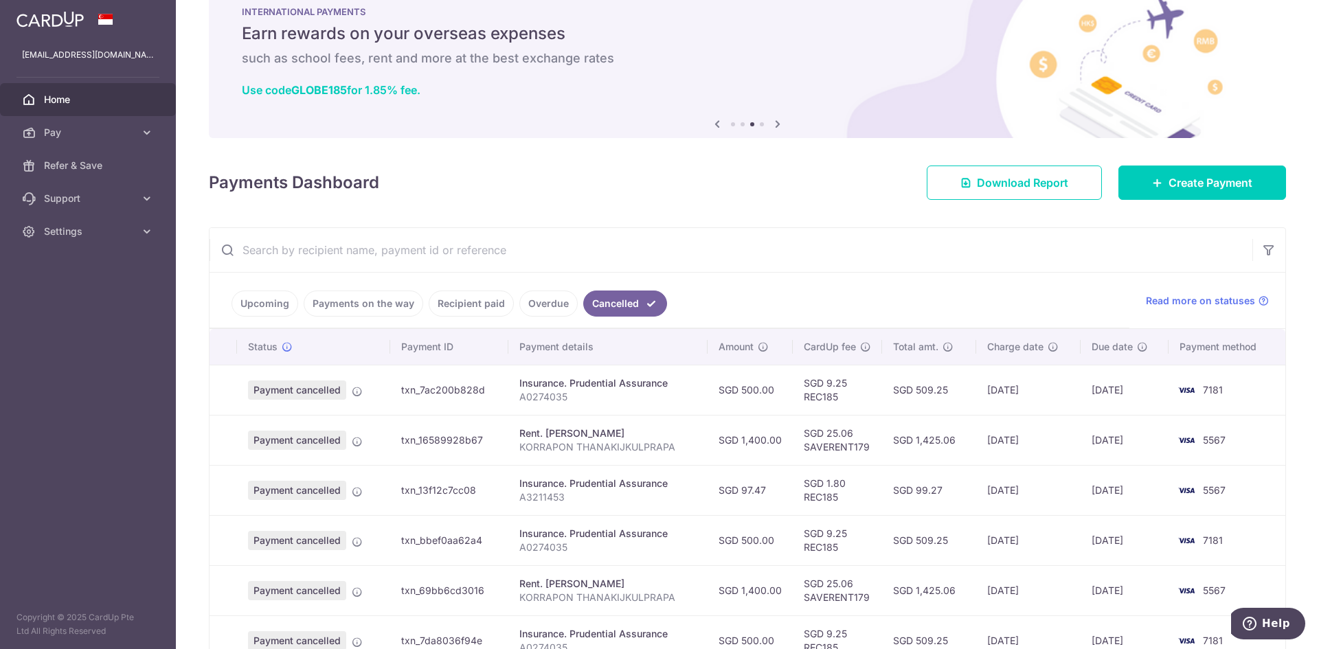
scroll to position [69, 0]
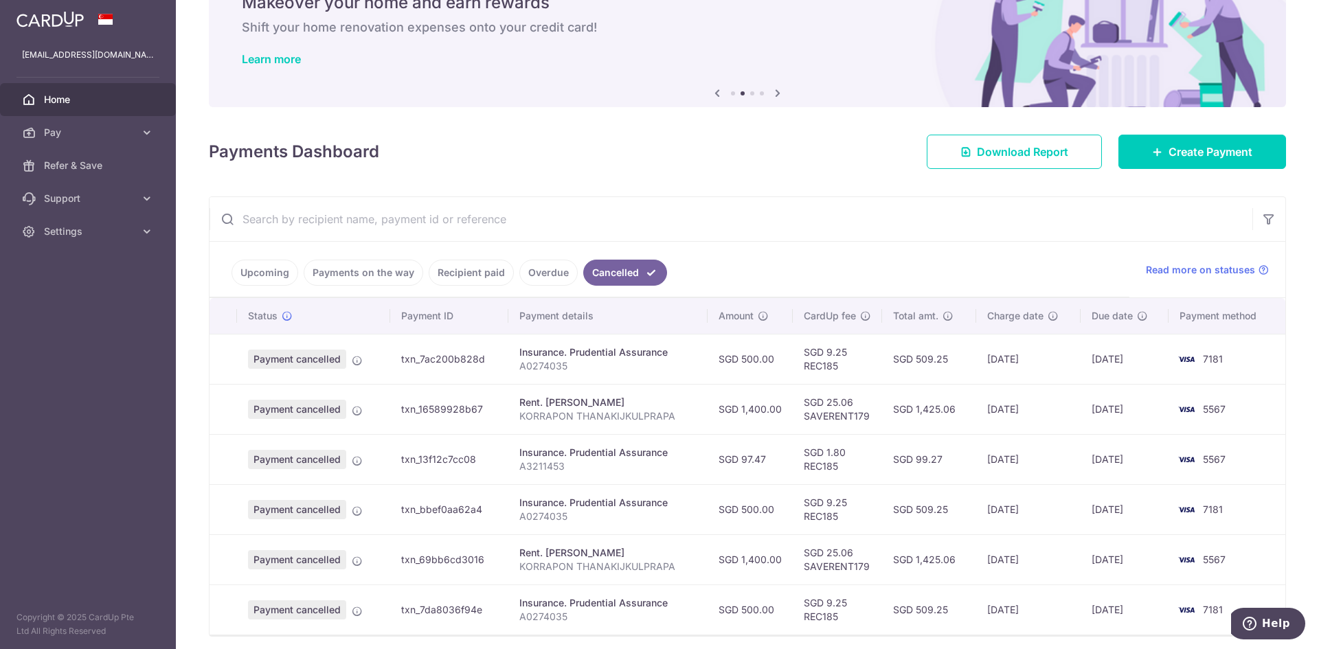
click at [473, 276] on link "Recipient paid" at bounding box center [471, 273] width 85 height 26
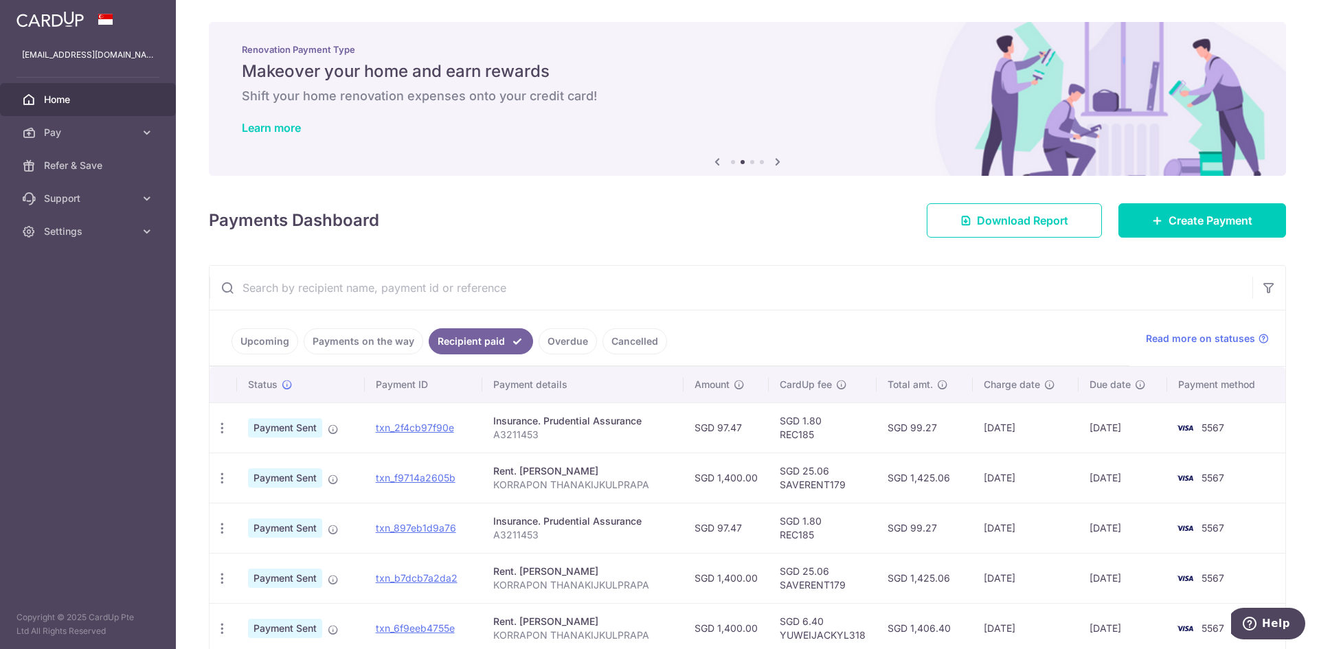
click at [371, 343] on link "Payments on the way" at bounding box center [364, 341] width 120 height 26
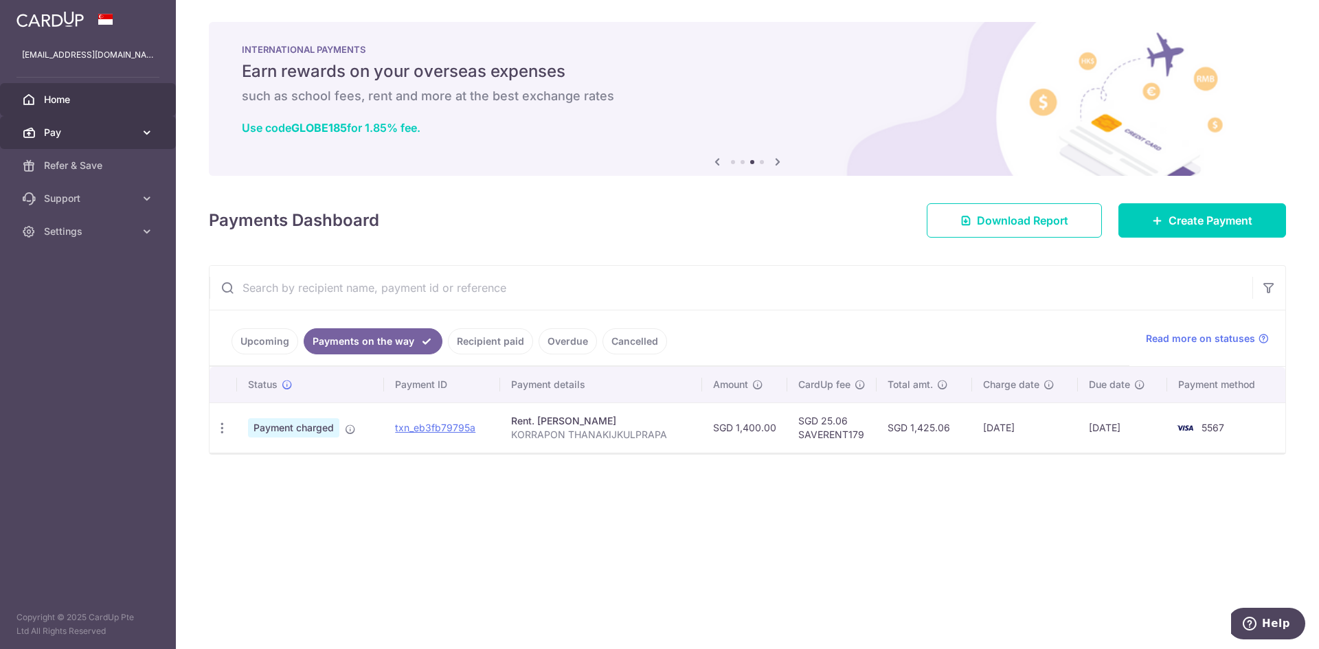
click at [78, 124] on link "Pay" at bounding box center [88, 132] width 176 height 33
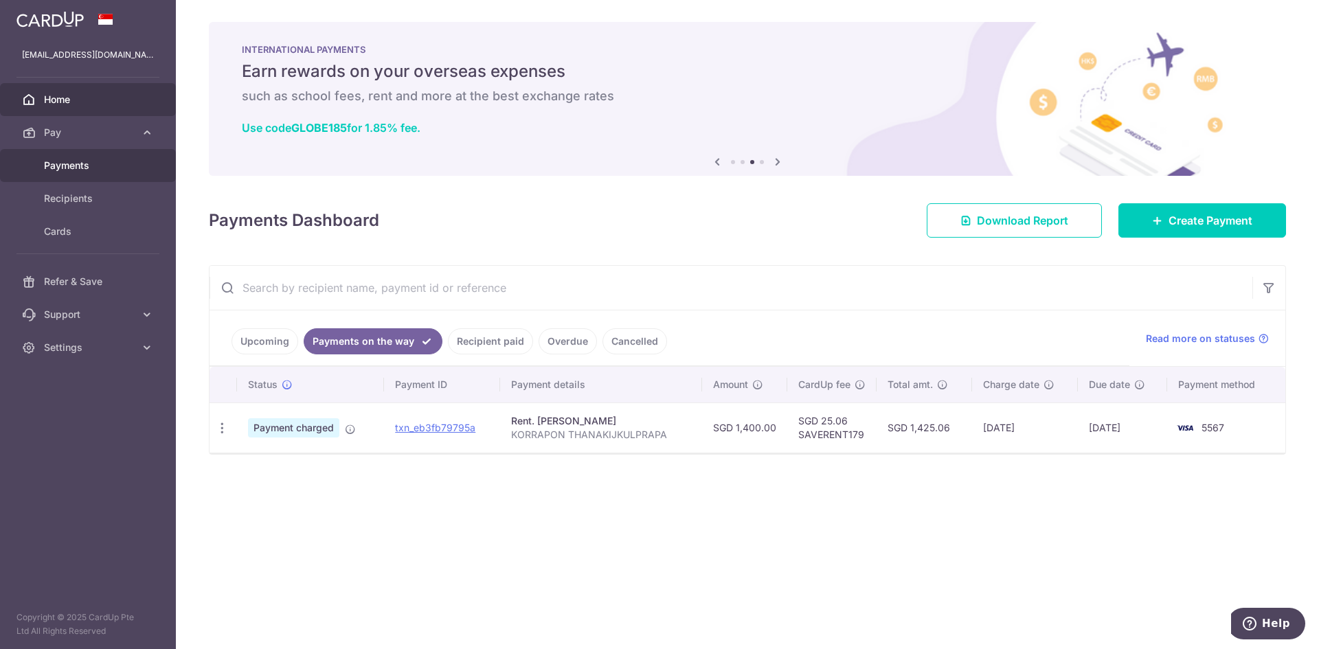
click at [76, 172] on span "Payments" at bounding box center [89, 166] width 91 height 14
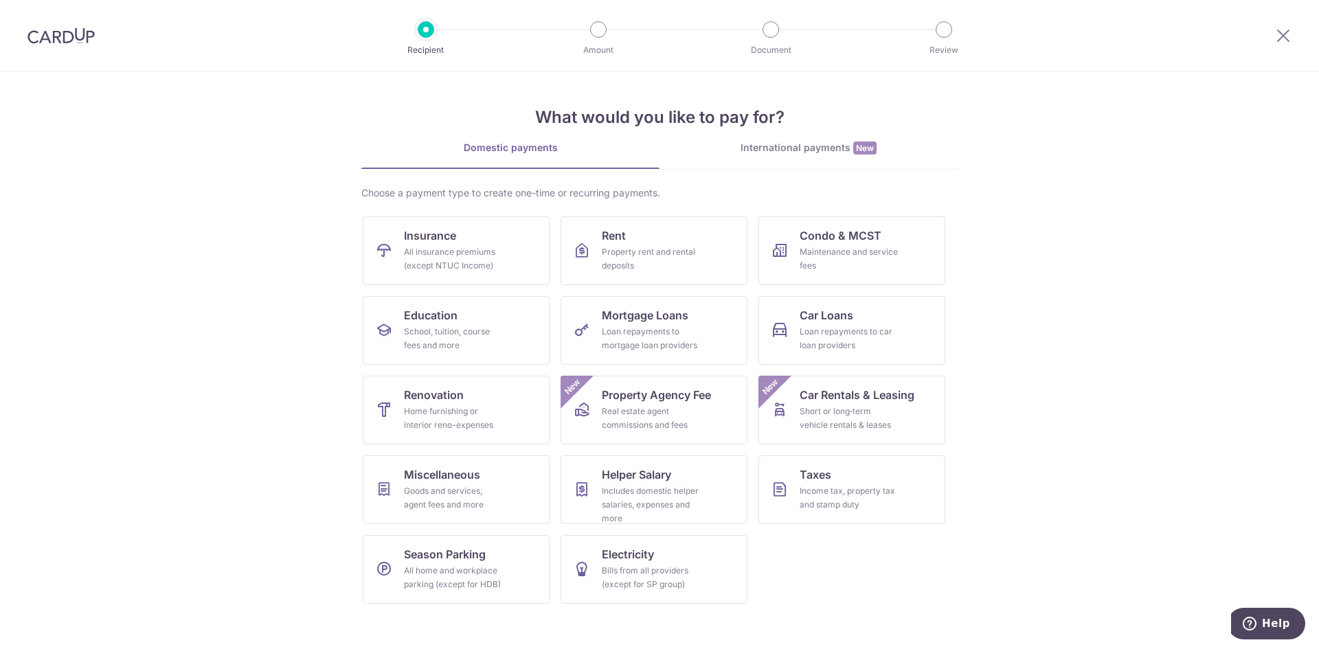
click at [819, 153] on div "International payments New" at bounding box center [808, 148] width 298 height 14
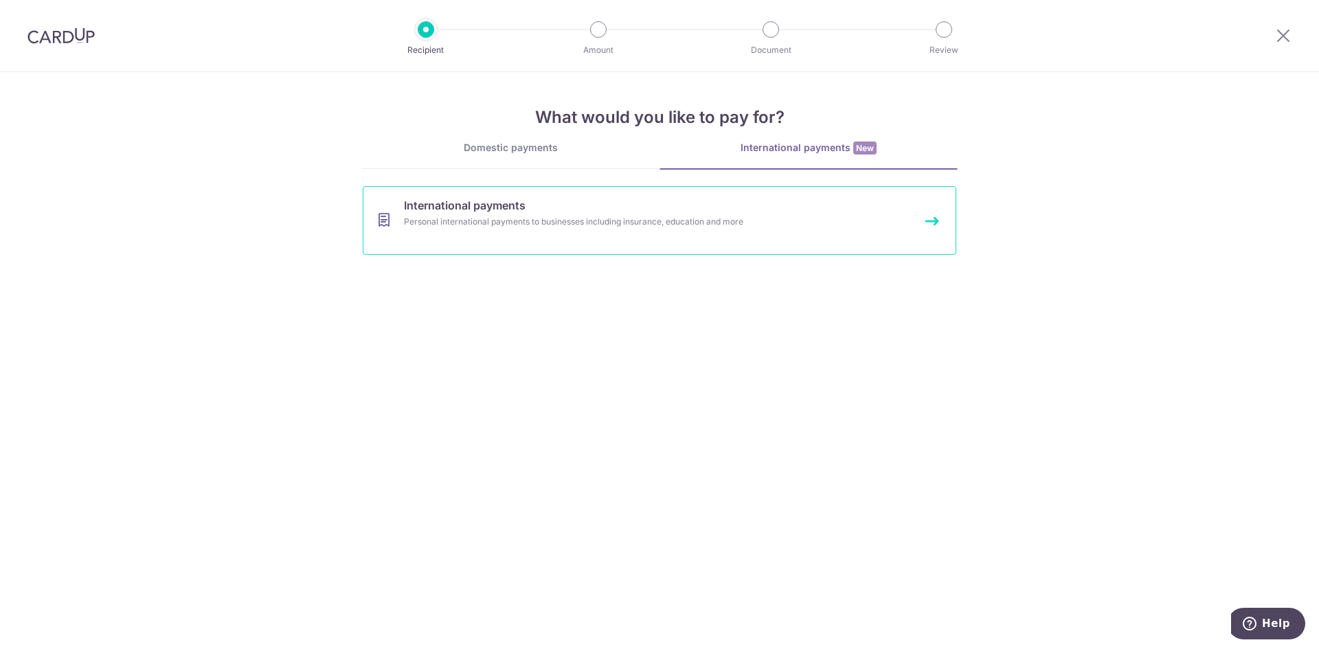
click at [624, 236] on link "International payments Personal international payments to businesses including …" at bounding box center [659, 220] width 593 height 69
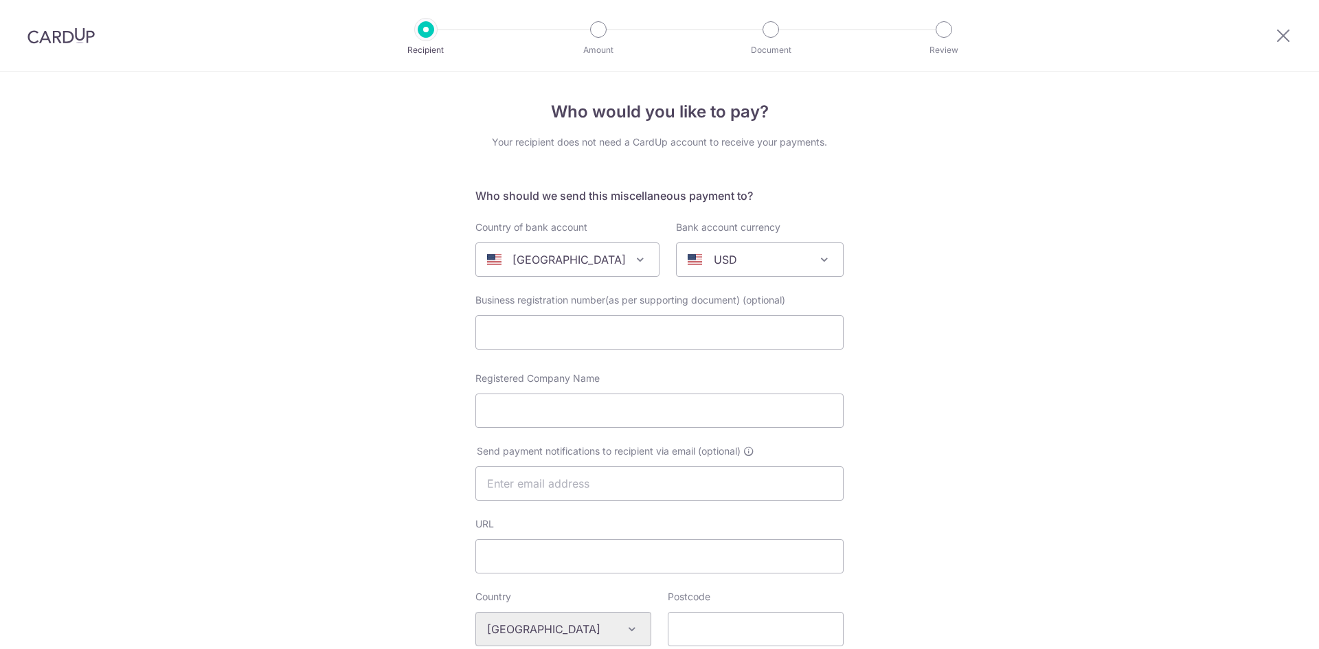
select select
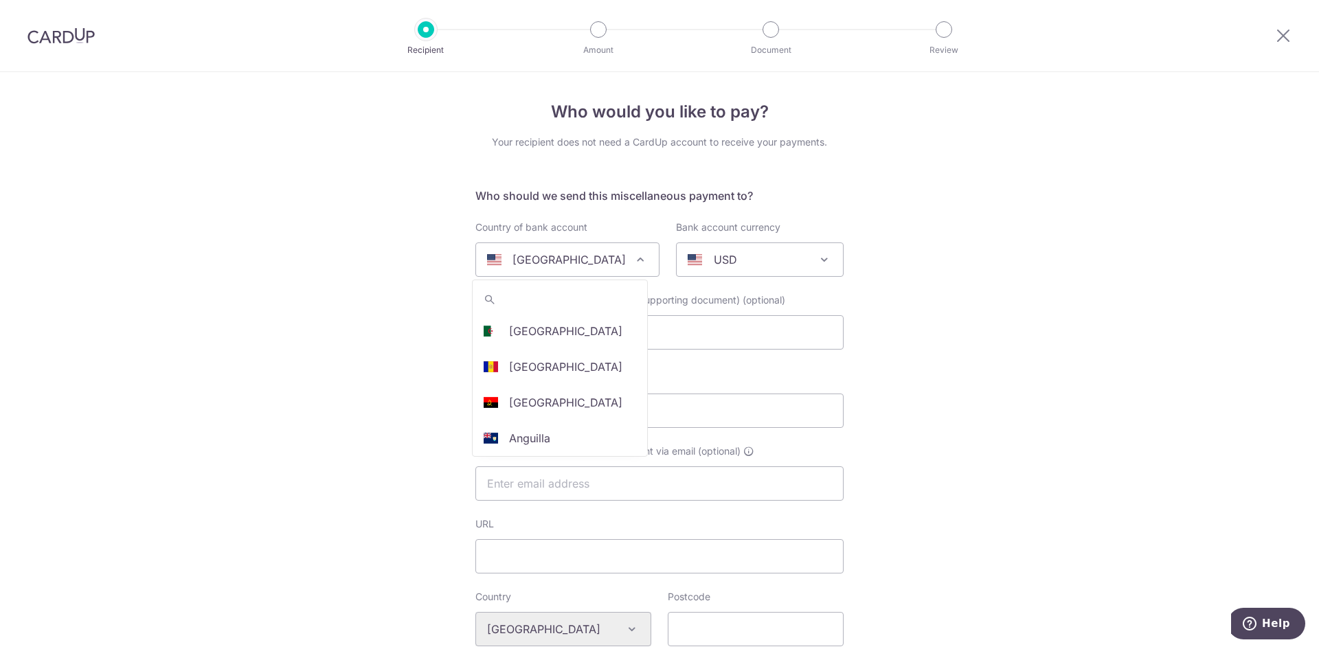
click at [632, 255] on span at bounding box center [640, 259] width 16 height 16
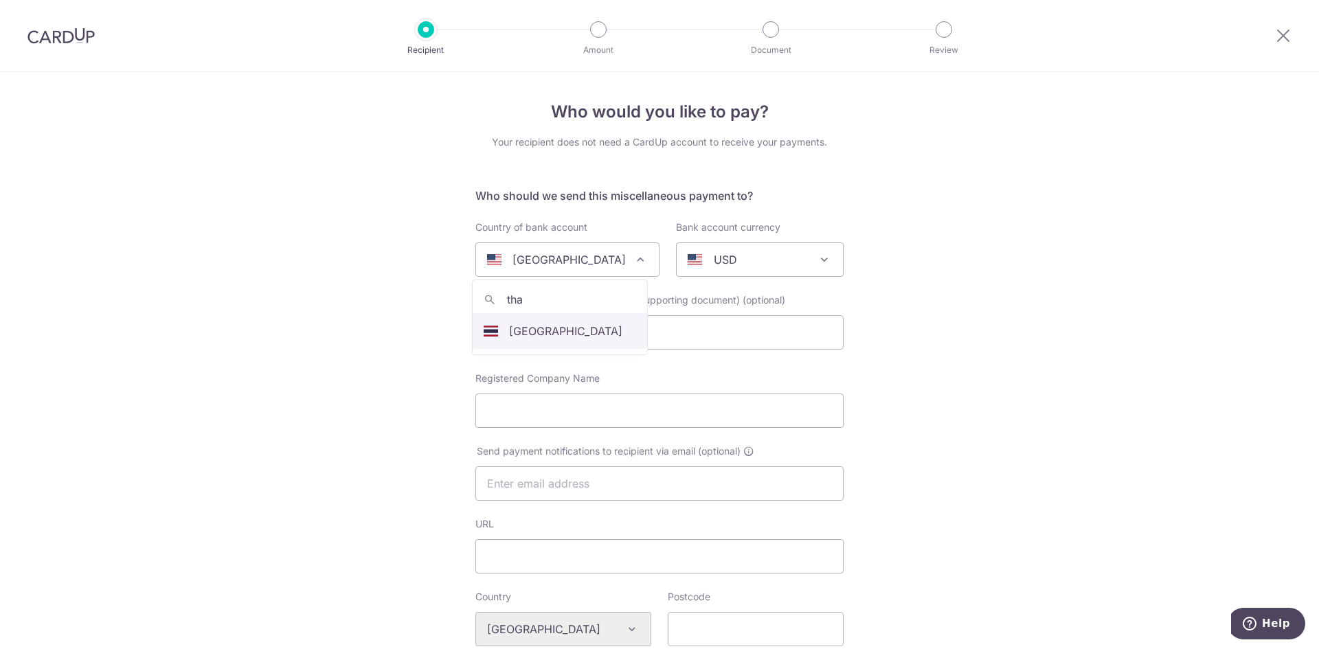
type input "tha"
select select "218"
select select "[GEOGRAPHIC_DATA]"
select select
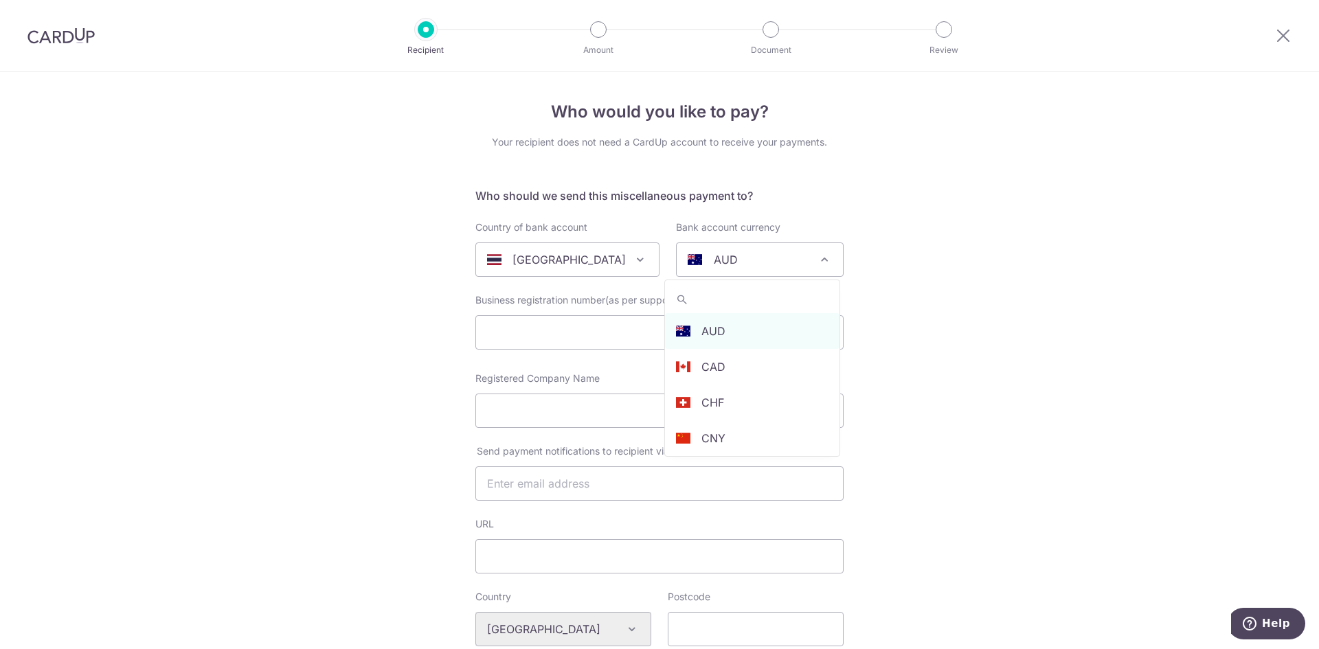
click at [799, 268] on span "AUD" at bounding box center [760, 259] width 166 height 33
type input "t"
select select "17"
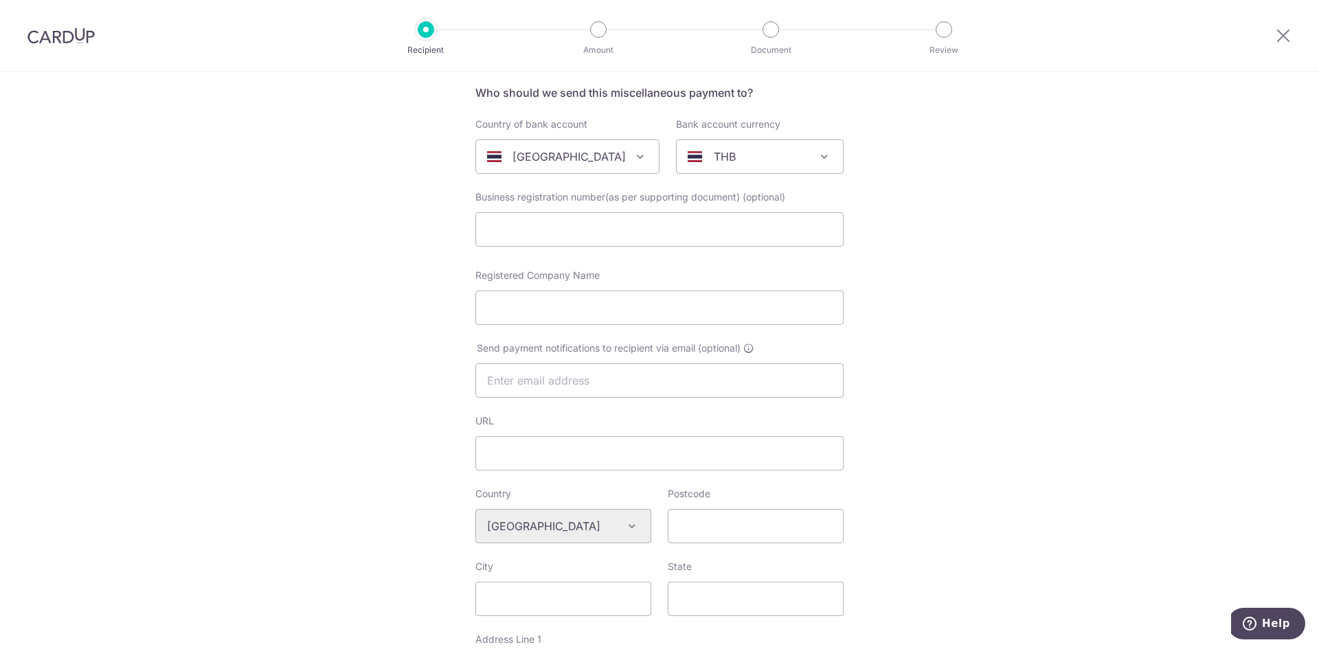
scroll to position [95, 0]
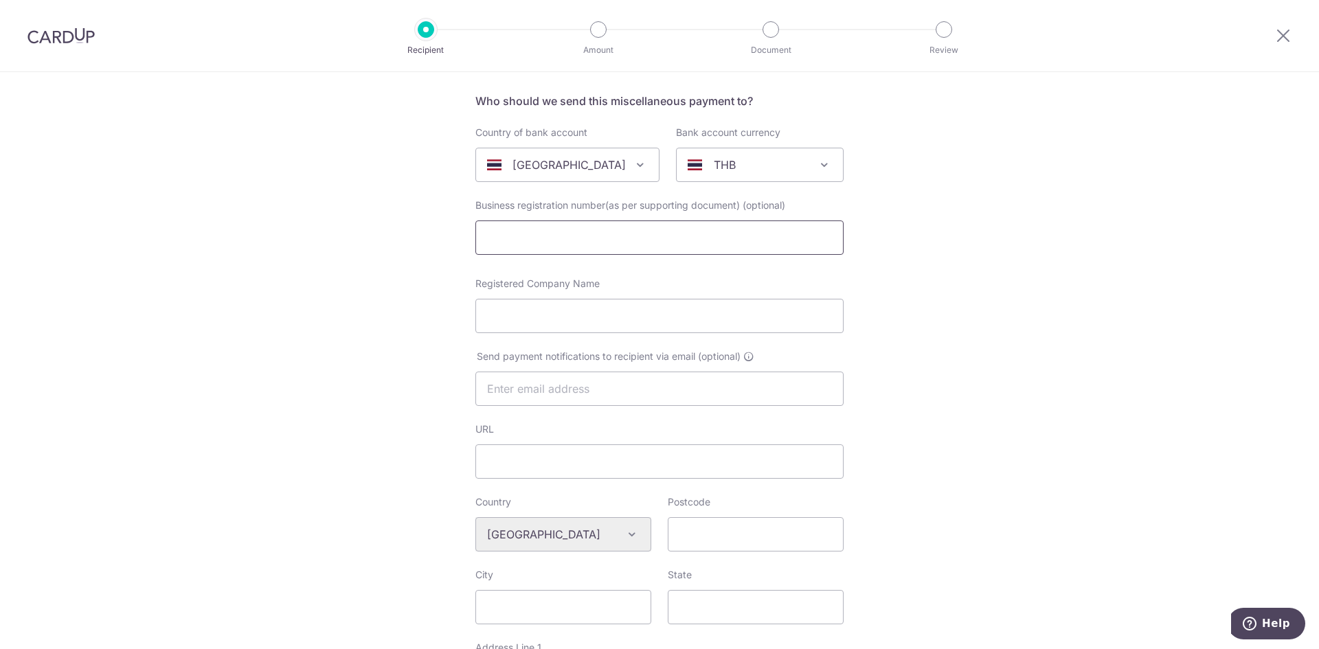
click at [738, 234] on input "text" at bounding box center [659, 237] width 368 height 34
click at [661, 309] on input "Registered Company Name" at bounding box center [659, 316] width 368 height 34
